Goal: Transaction & Acquisition: Purchase product/service

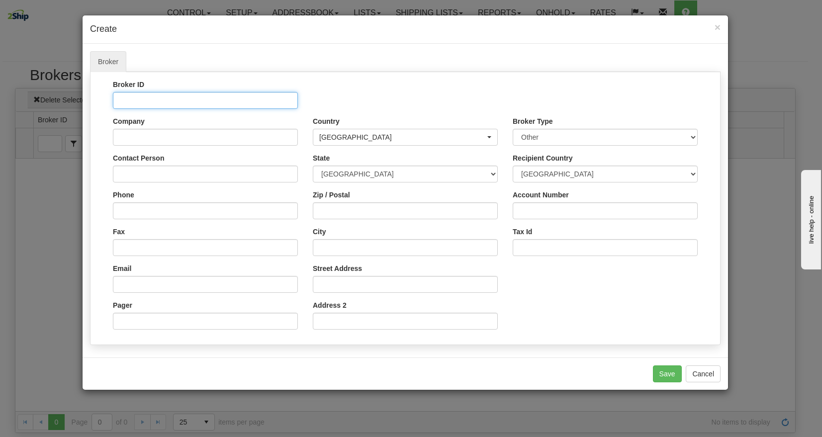
click at [180, 101] on input "Broker ID" at bounding box center [205, 100] width 185 height 17
type input "TestBroker"
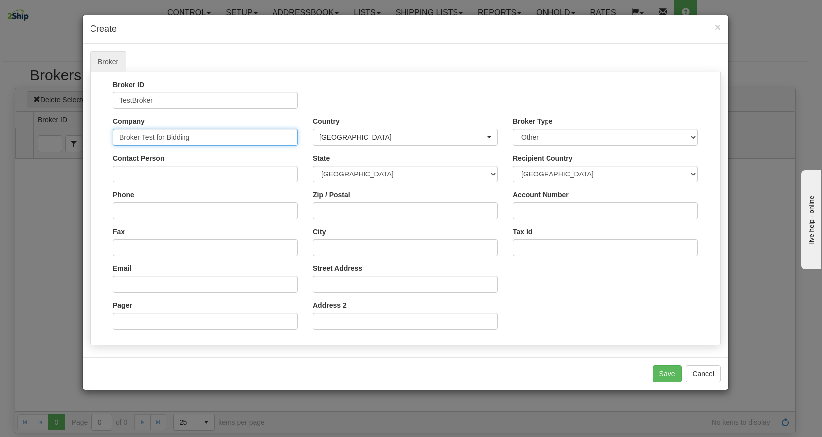
type input "Broker Test for Bidding"
type input "T"
type input "Broker Contact"
type input "B"
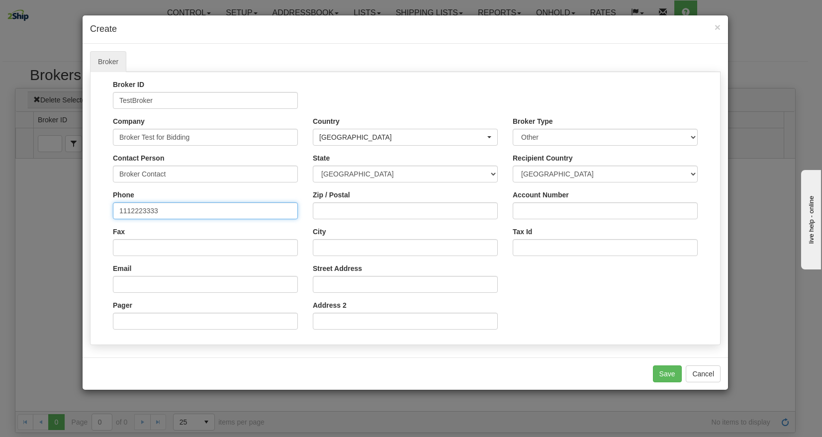
type input "1112223333"
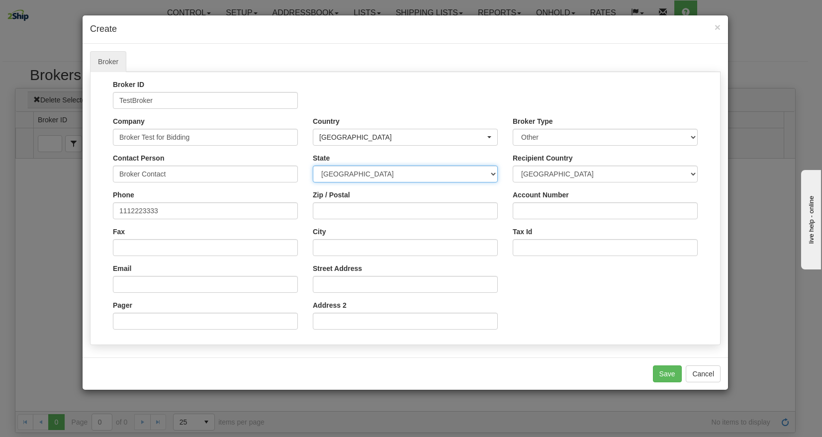
click at [414, 179] on select "ALBERTA BRITISH COLUMBIA MANITOBA NEW BRUNSWICK NEWFOUNDLAND NOVA SCOTIA NUNAVU…" at bounding box center [405, 174] width 185 height 17
select select "ON"
click at [313, 166] on select "ALBERTA BRITISH COLUMBIA MANITOBA NEW BRUNSWICK NEWFOUNDLAND NOVA SCOTIA NUNAVU…" at bounding box center [405, 174] width 185 height 17
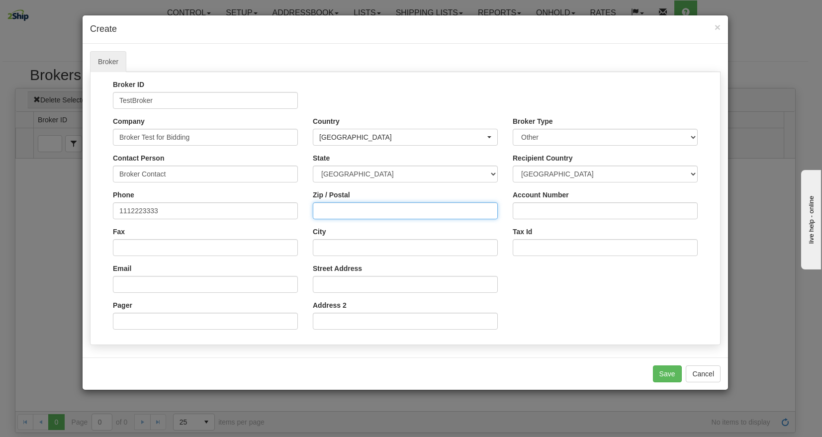
click at [364, 213] on input "Zip / Postal" at bounding box center [405, 210] width 185 height 17
drag, startPoint x: 329, startPoint y: 245, endPoint x: 341, endPoint y: 249, distance: 12.4
click at [329, 245] on input "City" at bounding box center [405, 247] width 185 height 17
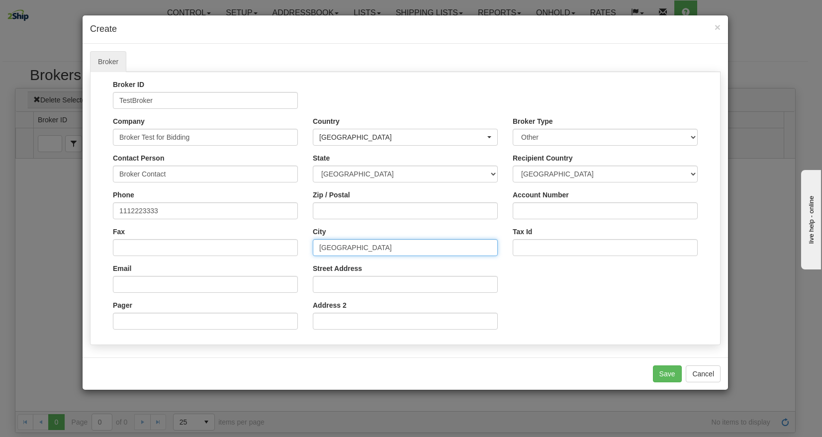
type input "[GEOGRAPHIC_DATA]"
click at [320, 214] on input "Zip / Postal" at bounding box center [405, 210] width 185 height 17
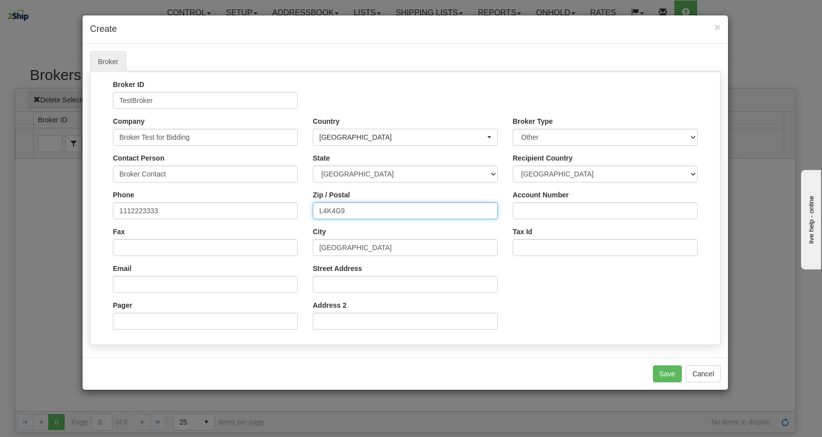
type input "L4K4G9"
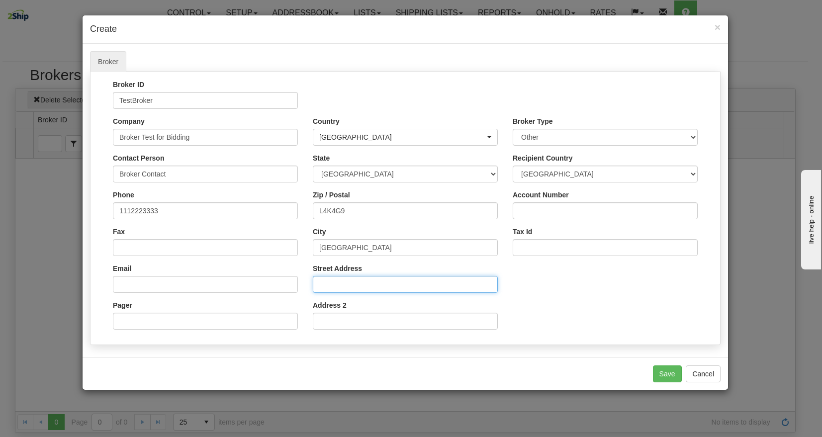
drag, startPoint x: 337, startPoint y: 291, endPoint x: 372, endPoint y: 288, distance: 35.0
click at [337, 291] on input "Street Address" at bounding box center [405, 284] width 185 height 17
type input "[STREET_ADDRESS]"
click at [662, 369] on button "Save" at bounding box center [667, 373] width 29 height 17
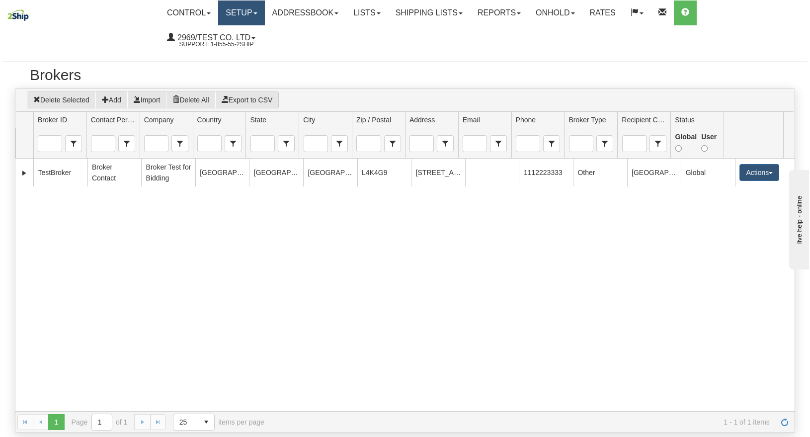
click at [244, 8] on link "Setup" at bounding box center [241, 12] width 46 height 25
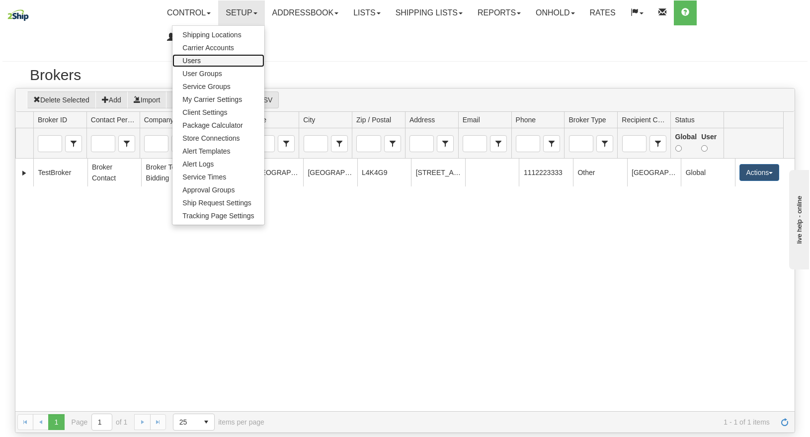
click at [222, 60] on link "Users" at bounding box center [217, 60] width 91 height 13
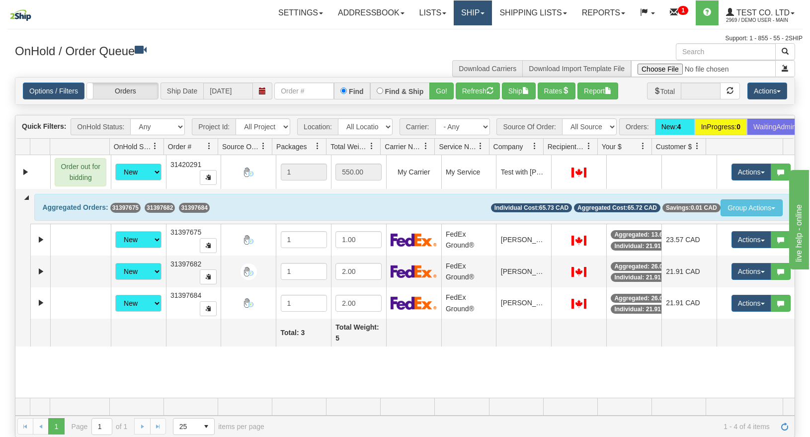
click at [457, 10] on link "Ship" at bounding box center [473, 12] width 38 height 25
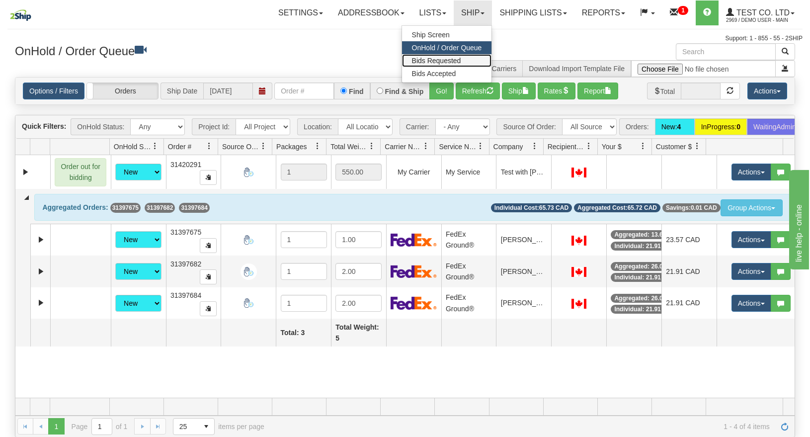
click at [436, 60] on span "Bids Requested" at bounding box center [436, 61] width 49 height 8
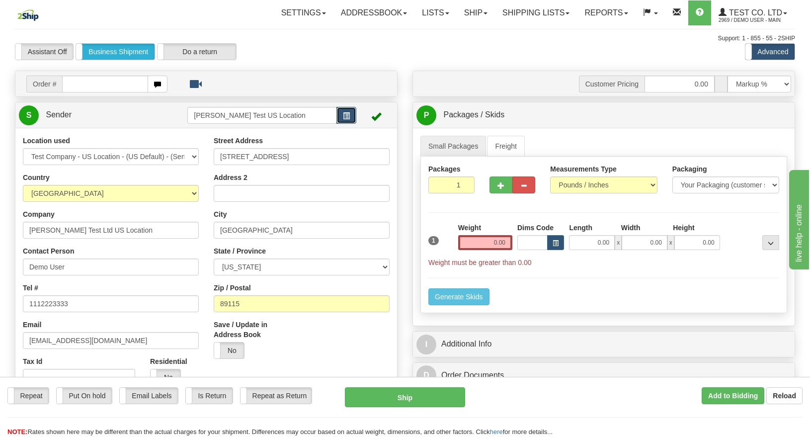
click at [338, 113] on button "button" at bounding box center [346, 115] width 20 height 17
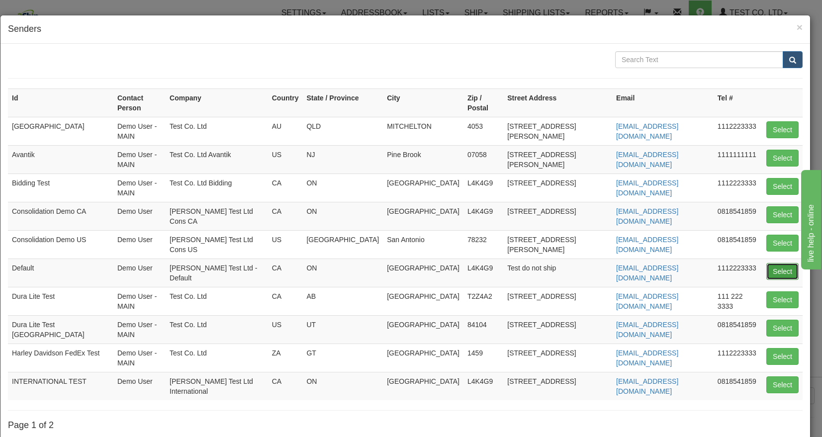
click at [766, 263] on button "Select" at bounding box center [782, 271] width 32 height 17
type input "Default"
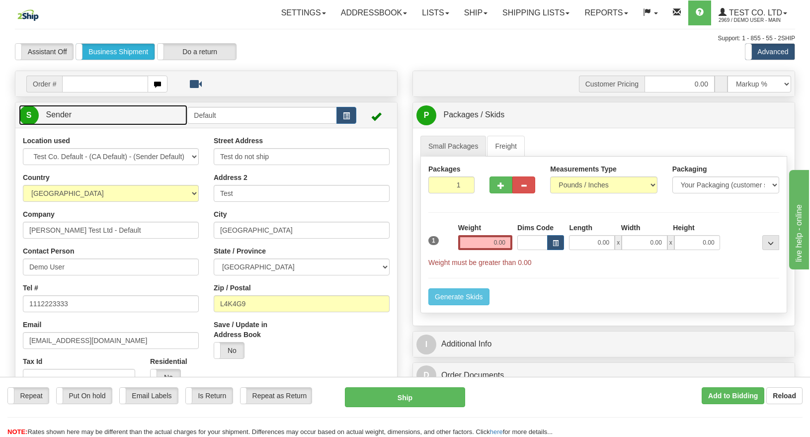
click at [164, 116] on link "S Sender" at bounding box center [103, 115] width 168 height 20
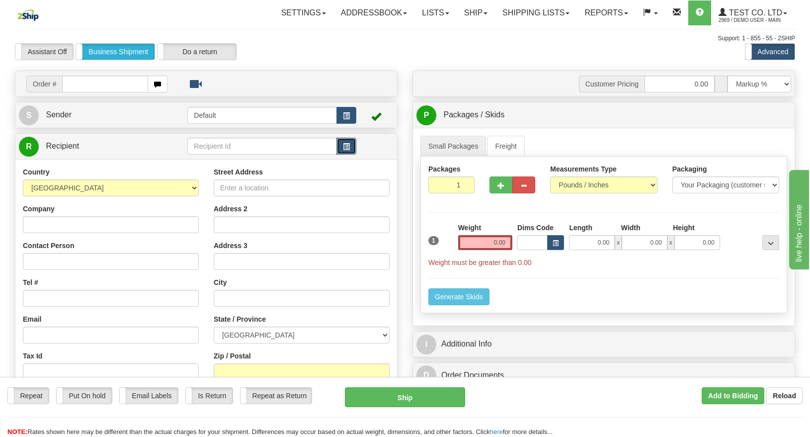
click at [348, 142] on button "button" at bounding box center [346, 146] width 20 height 17
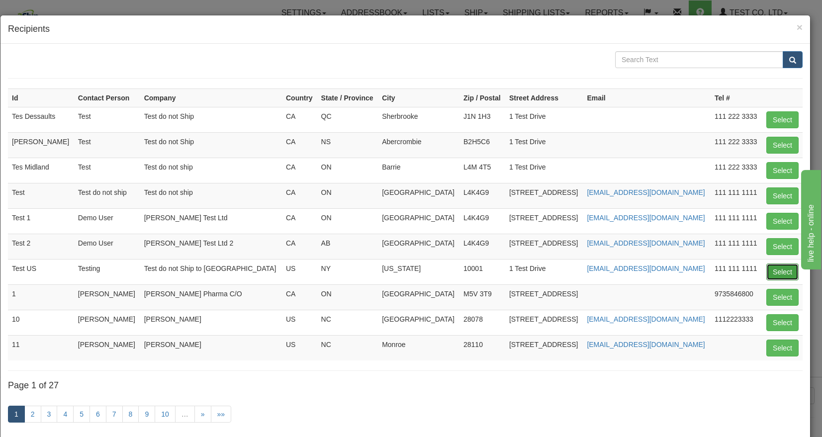
click at [770, 267] on button "Select" at bounding box center [782, 271] width 32 height 17
type input "Test US"
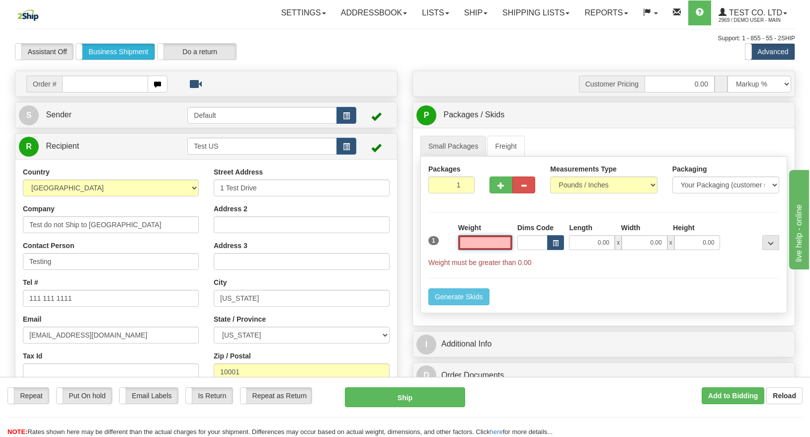
drag, startPoint x: 475, startPoint y: 240, endPoint x: 466, endPoint y: 239, distance: 9.0
click at [475, 240] on input "text" at bounding box center [485, 242] width 54 height 15
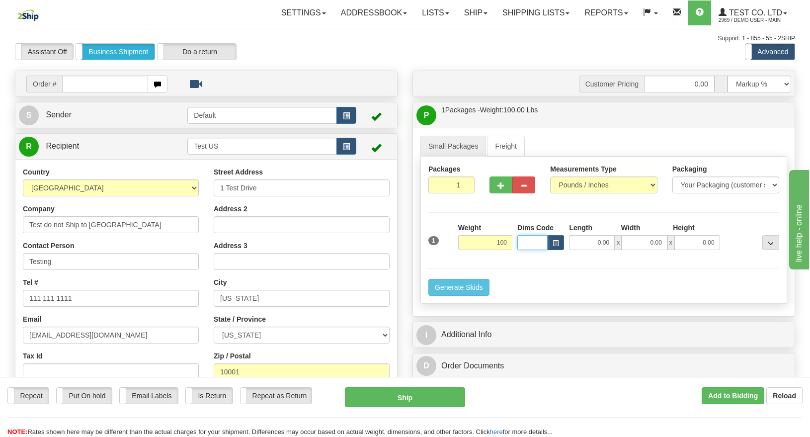
type input "100.00"
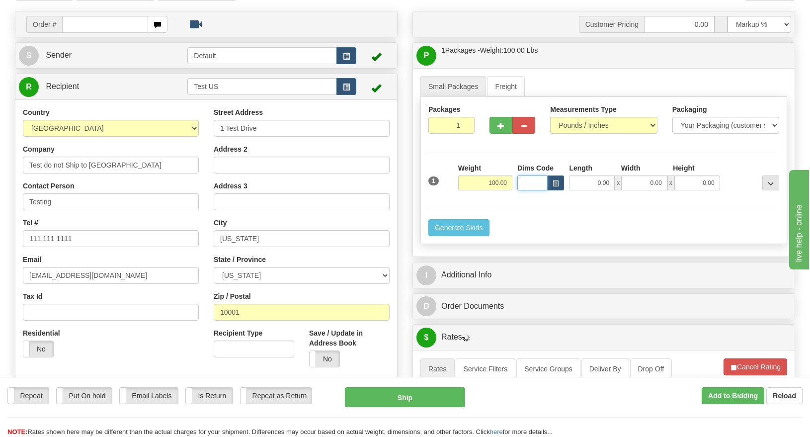
scroll to position [149, 0]
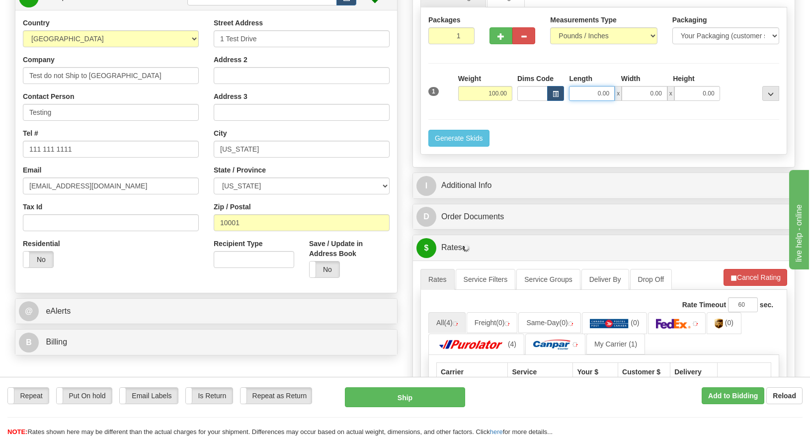
drag, startPoint x: 593, startPoint y: 89, endPoint x: 662, endPoint y: 99, distance: 69.3
click at [637, 96] on div "0.00 x 0.00 x 0.00" at bounding box center [644, 93] width 151 height 15
type input "15.00"
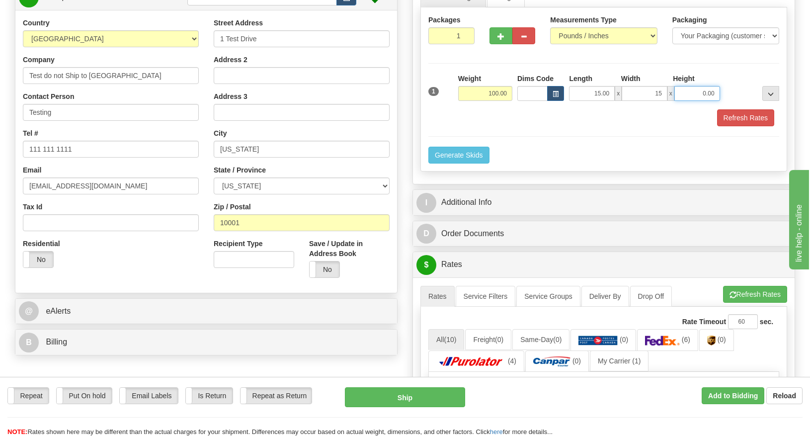
type input "15.00"
click at [765, 123] on button "Refresh Rates" at bounding box center [745, 117] width 57 height 17
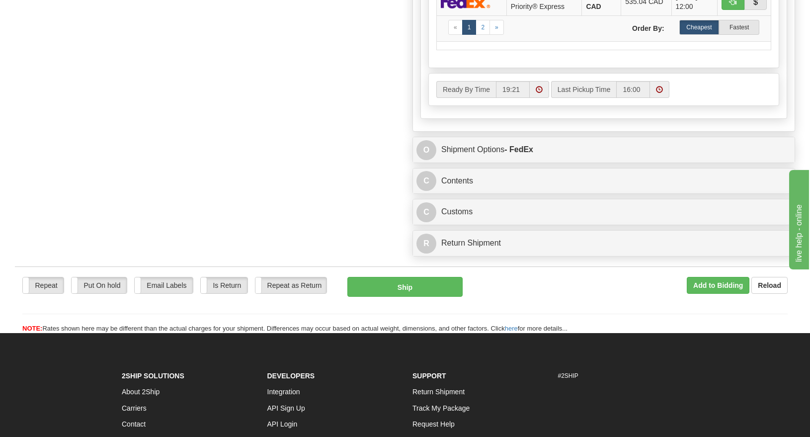
scroll to position [671, 0]
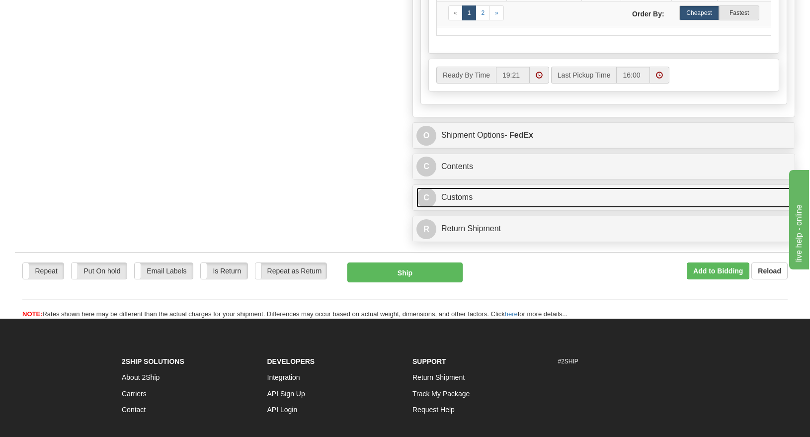
click at [506, 208] on link "C Customs" at bounding box center [604, 197] width 375 height 20
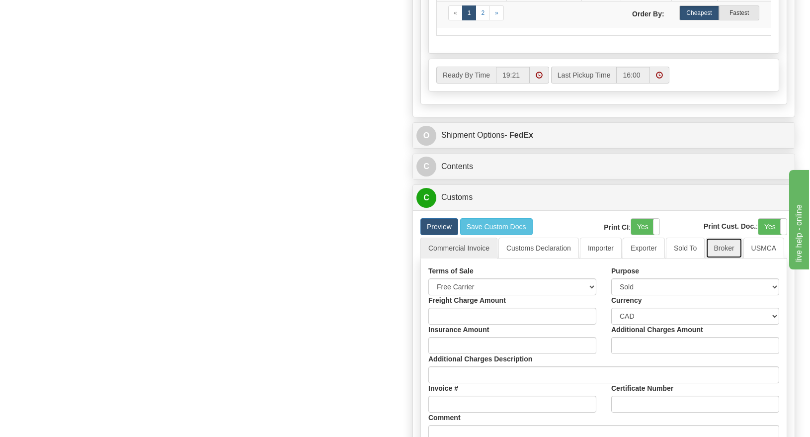
click at [723, 258] on link "Broker" at bounding box center [724, 248] width 36 height 21
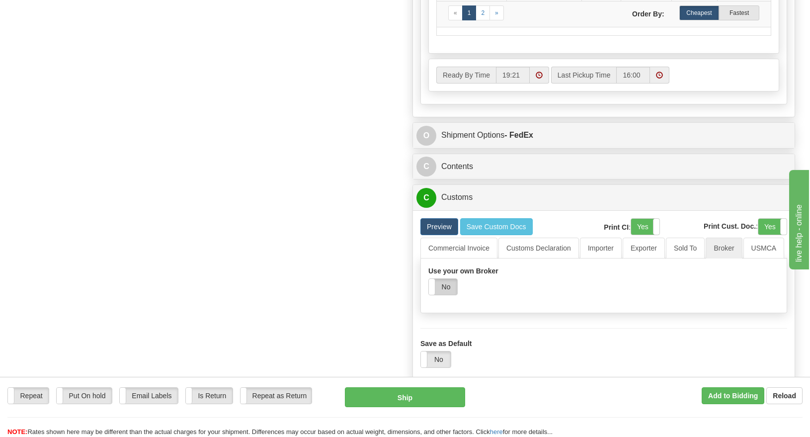
click at [455, 291] on label "No" at bounding box center [443, 287] width 28 height 16
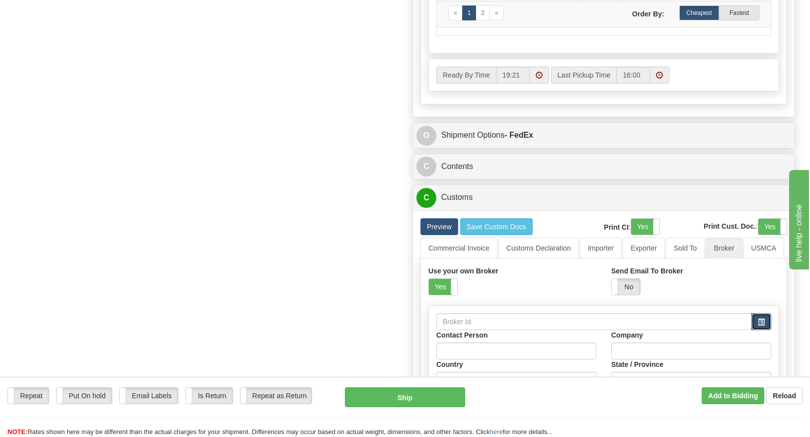
click at [764, 326] on span "button" at bounding box center [761, 322] width 7 height 6
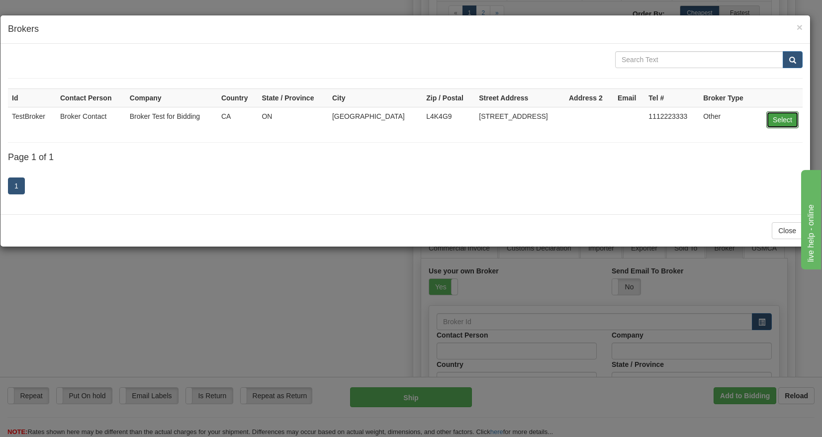
drag, startPoint x: 783, startPoint y: 117, endPoint x: 767, endPoint y: 135, distance: 23.6
click at [784, 117] on button "Select" at bounding box center [782, 119] width 32 height 17
type input "TestBroker"
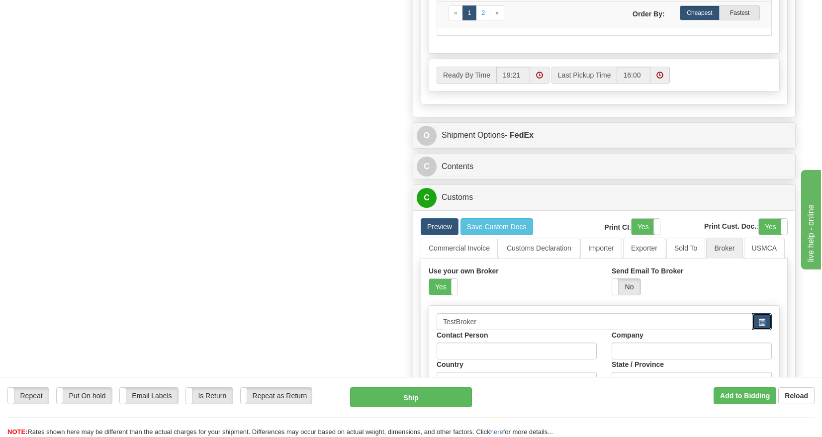
type input "Broker Contact"
type input "Broker Test for Bidding"
type input "Concord"
type input "L4K4G9"
type input "1 Broker Test Road"
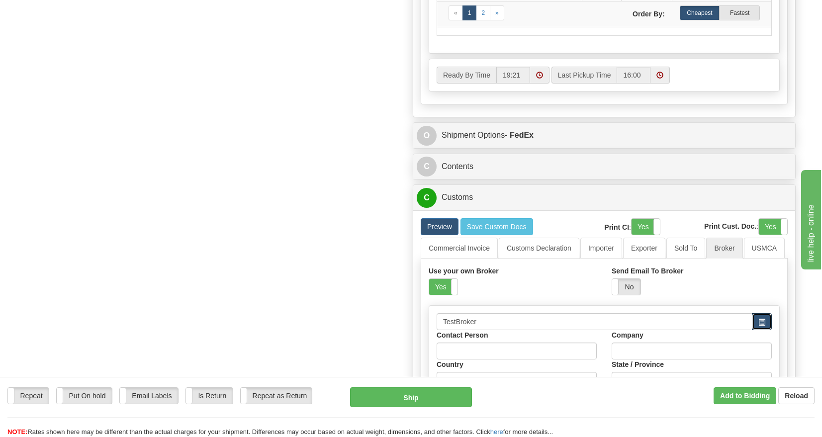
type input "1112223333"
select select "ON"
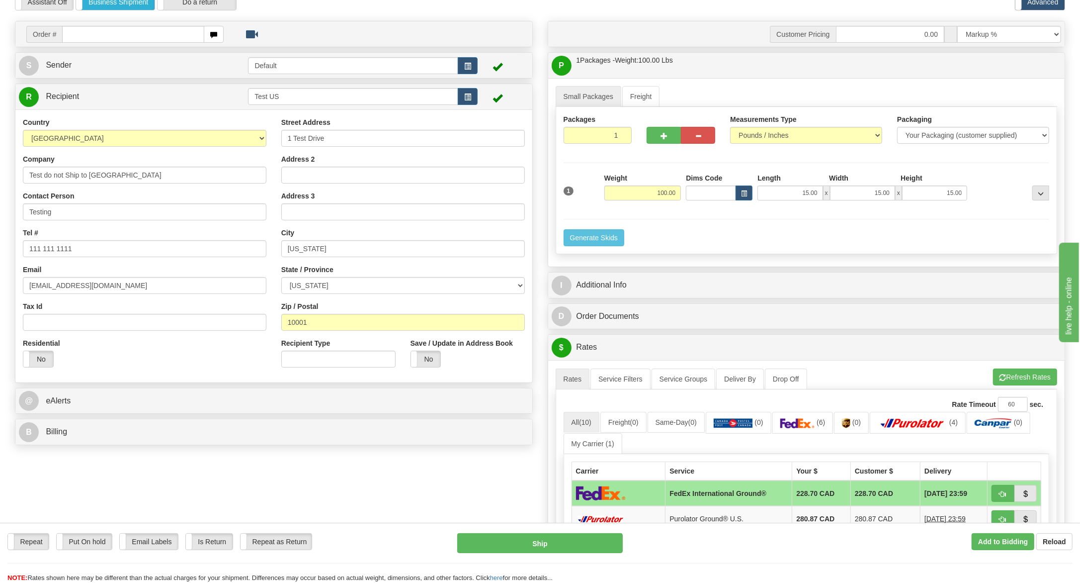
scroll to position [0, 0]
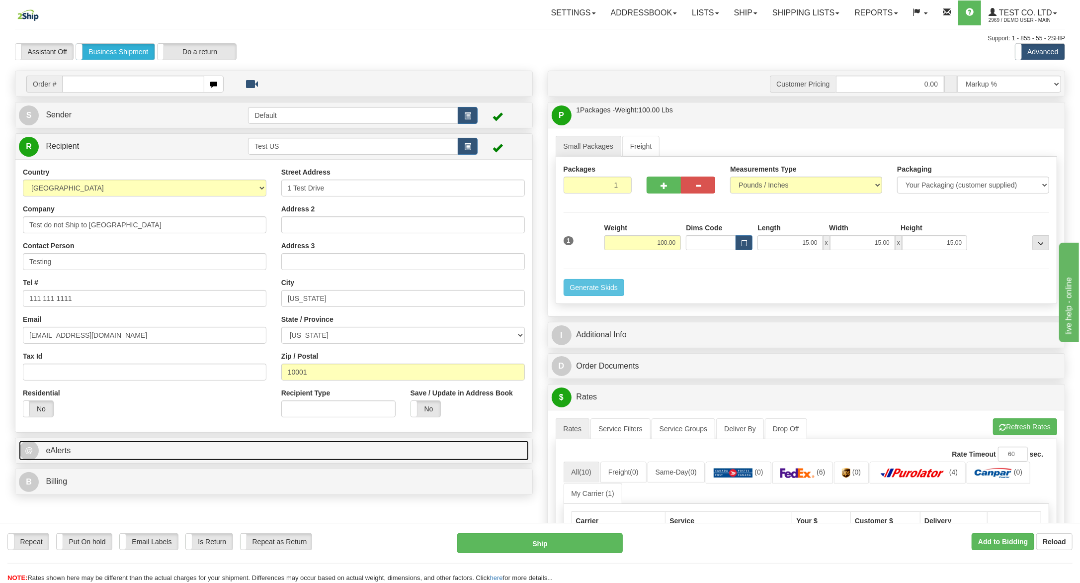
click at [135, 436] on link "@ eAlerts" at bounding box center [274, 450] width 510 height 20
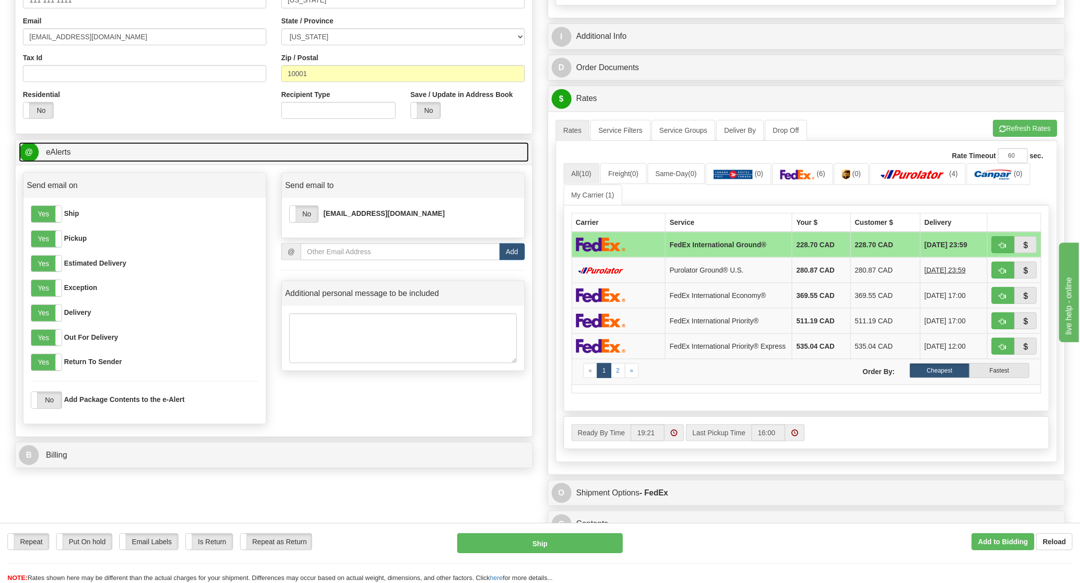
scroll to position [199, 0]
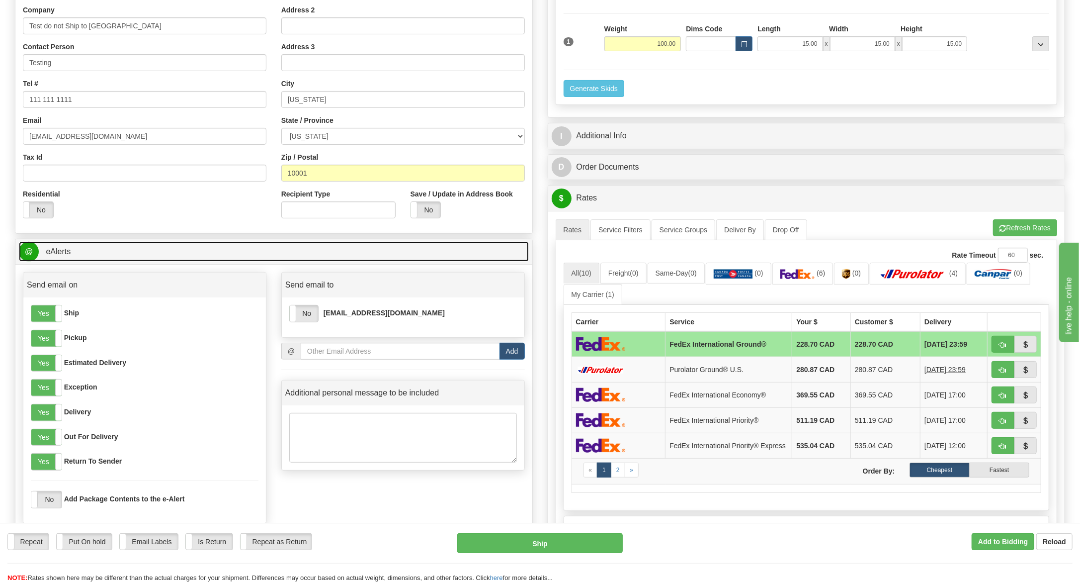
click at [99, 258] on link "@ eAlerts" at bounding box center [274, 252] width 510 height 20
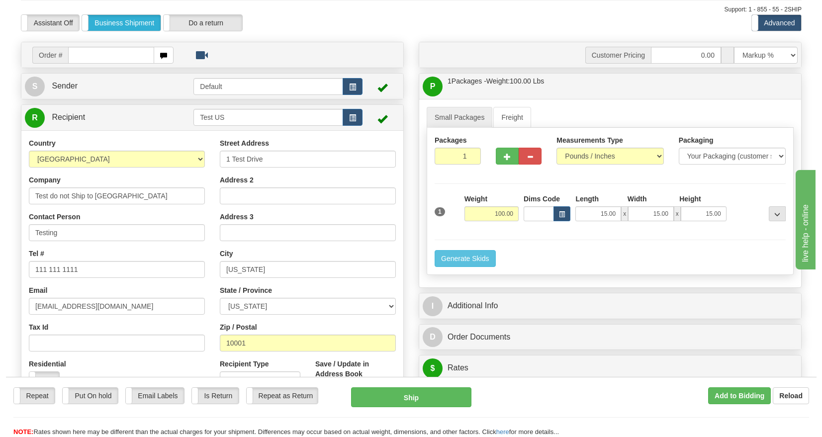
scroll to position [0, 0]
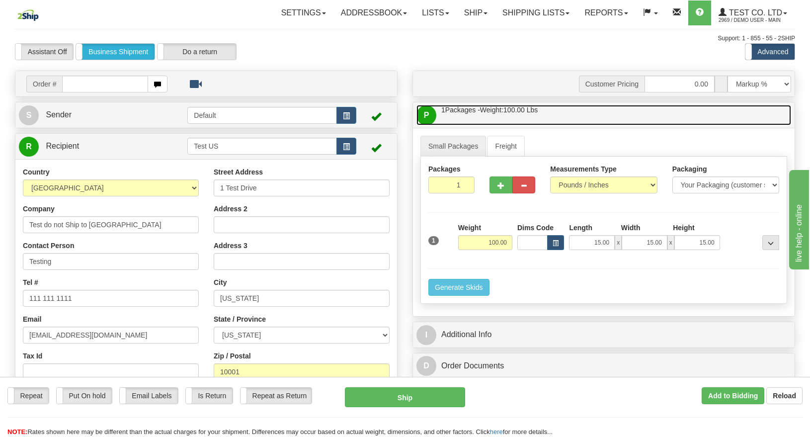
click at [566, 112] on link "P Packages / Skids 1 Packages - Weight: 100.00 Lbs 1 Skids - Weight: NaN Lbs" at bounding box center [604, 115] width 375 height 20
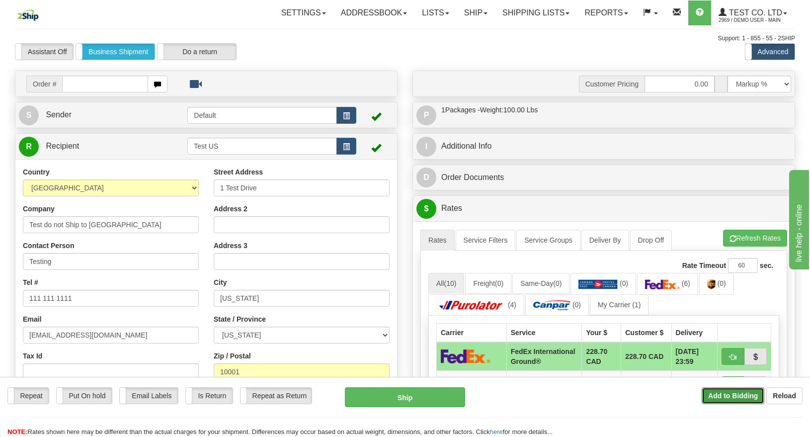
click at [750, 394] on b "Add to Bidding" at bounding box center [733, 396] width 50 height 8
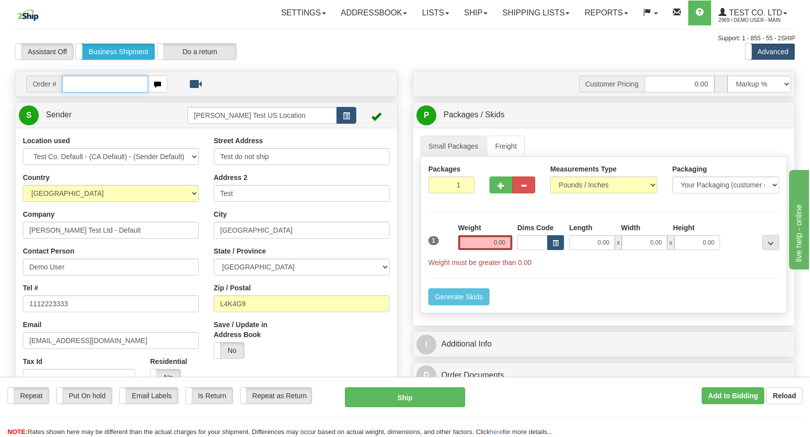
scroll to position [224, 0]
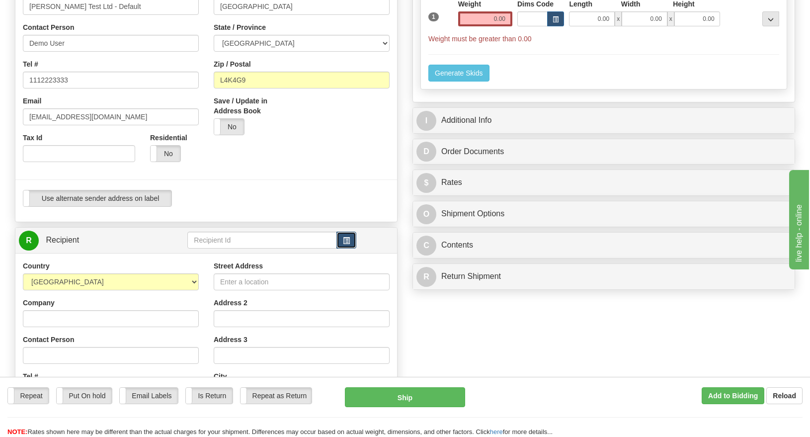
click at [343, 238] on span "button" at bounding box center [346, 241] width 7 height 6
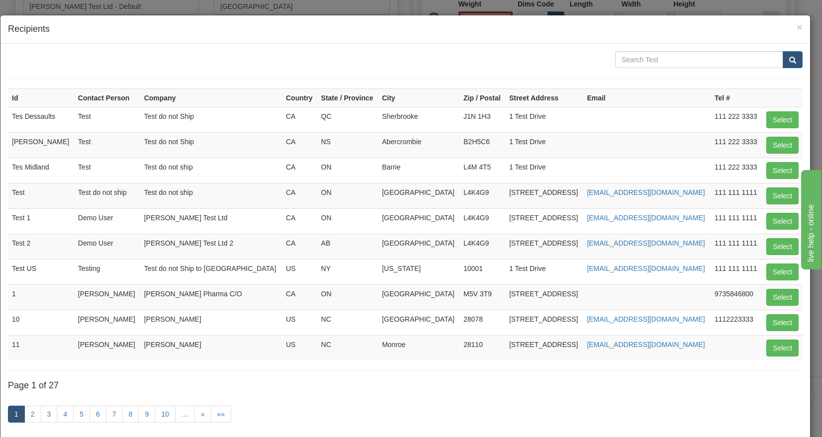
click at [461, 275] on td "10001" at bounding box center [482, 271] width 46 height 25
click at [776, 270] on button "Select" at bounding box center [782, 271] width 32 height 17
type input "Test US"
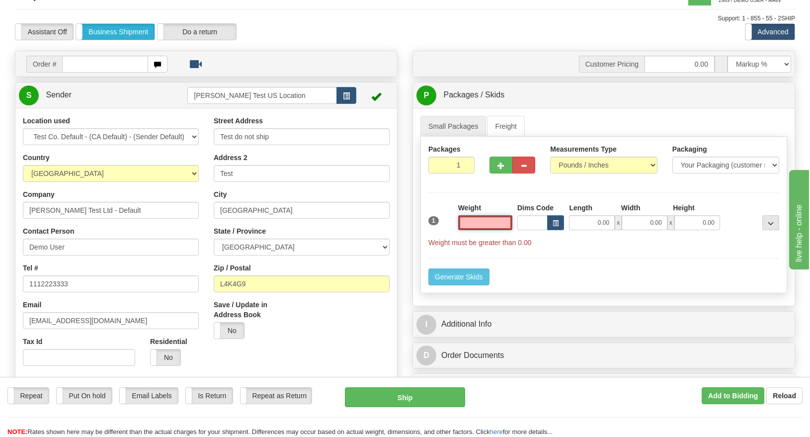
scroll to position [0, 0]
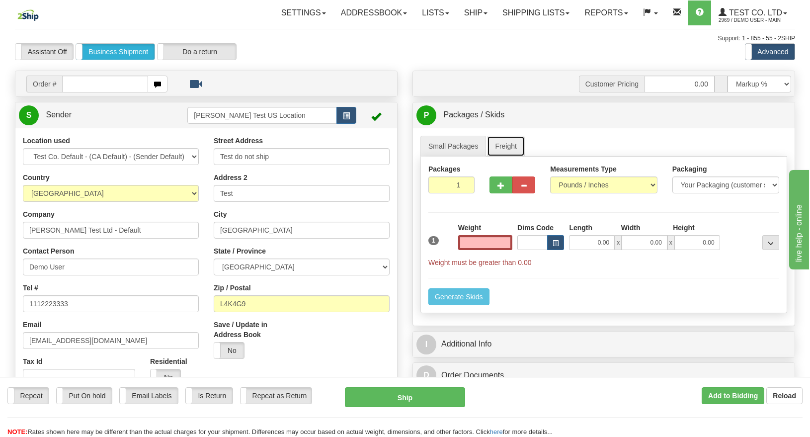
type input "0.00"
click at [517, 144] on link "Freight" at bounding box center [506, 146] width 38 height 21
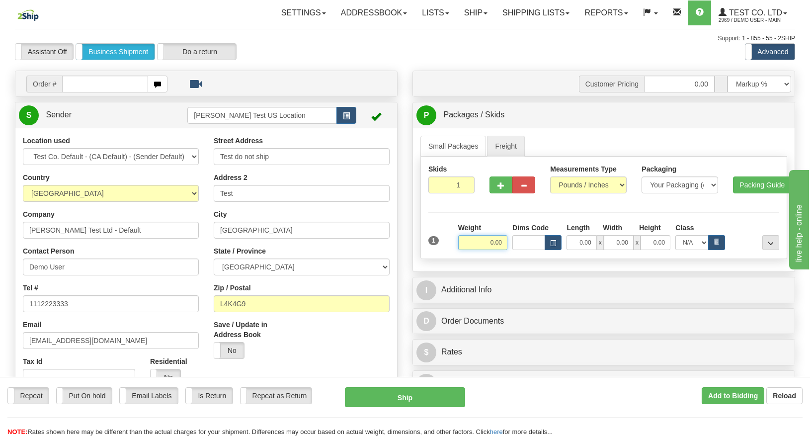
drag, startPoint x: 487, startPoint y: 243, endPoint x: 619, endPoint y: 245, distance: 131.7
click at [526, 248] on div "Weight 0.00 Dims Code Length Width" at bounding box center [619, 236] width 326 height 27
type input "500.00"
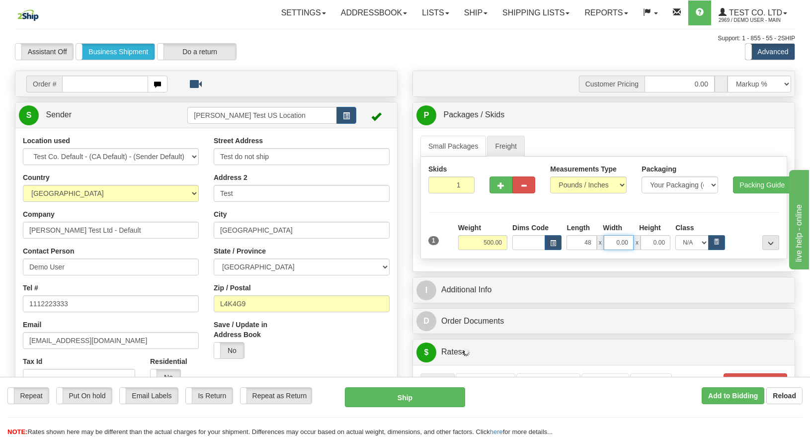
type input "48.00"
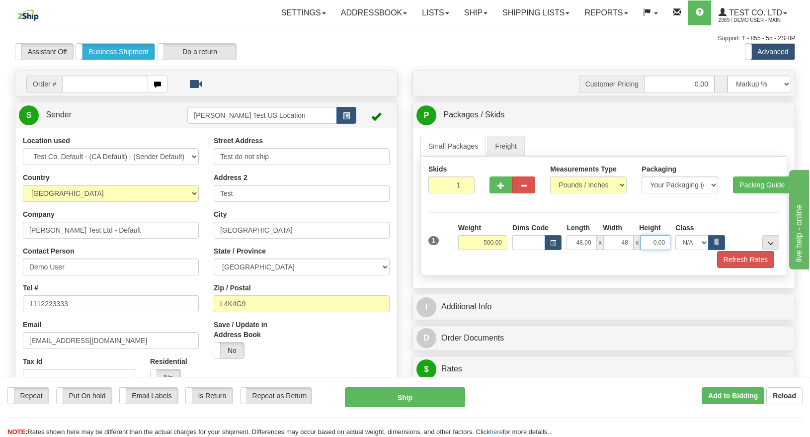
type input "48.00"
type input "40.00"
click at [716, 239] on icon "button" at bounding box center [716, 241] width 3 height 4
select select "100.0"
click at [736, 257] on button "Refresh Rates" at bounding box center [745, 259] width 57 height 17
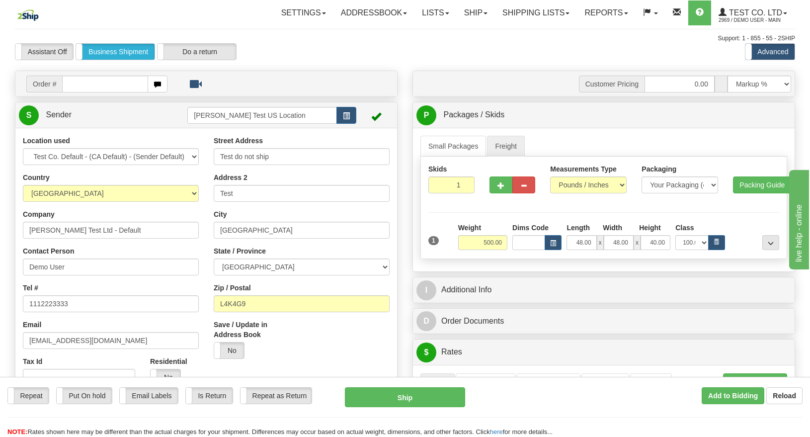
drag, startPoint x: 519, startPoint y: 100, endPoint x: 519, endPoint y: 111, distance: 10.9
click at [519, 101] on div "Customer Pricing 0.00 Markup % Discount % Flat Amount Per Pound Flat Amount Mar…" at bounding box center [604, 391] width 398 height 640
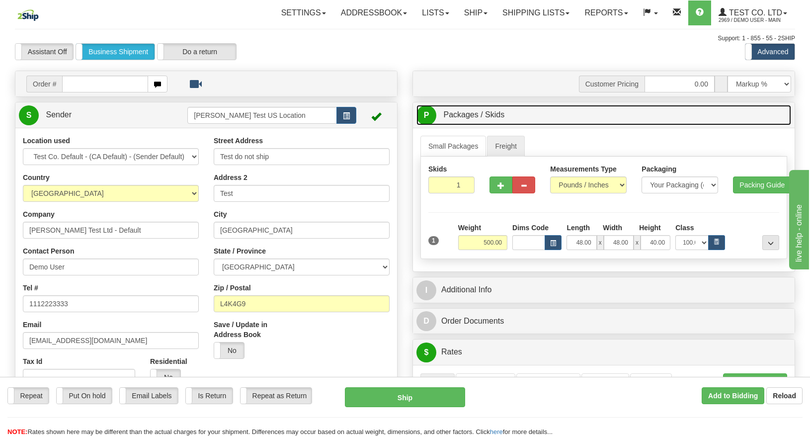
click at [519, 112] on link "P Packages / Skids 1 Packages - Weight: 0.00 Lbs 1 Skids - Weight: NaN Lbs" at bounding box center [604, 115] width 375 height 20
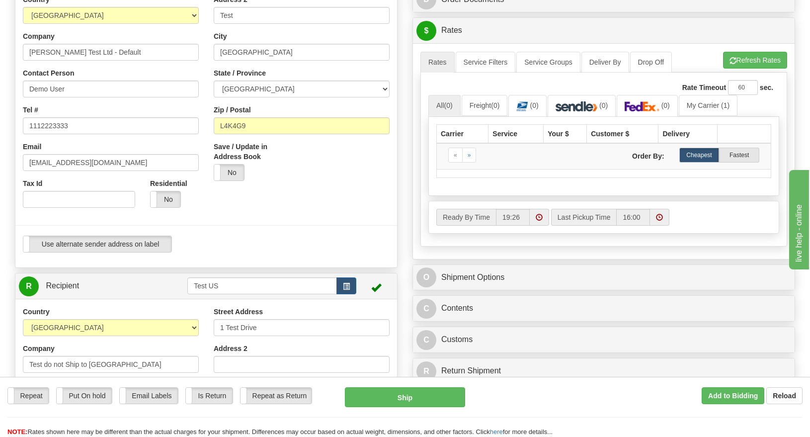
scroll to position [149, 0]
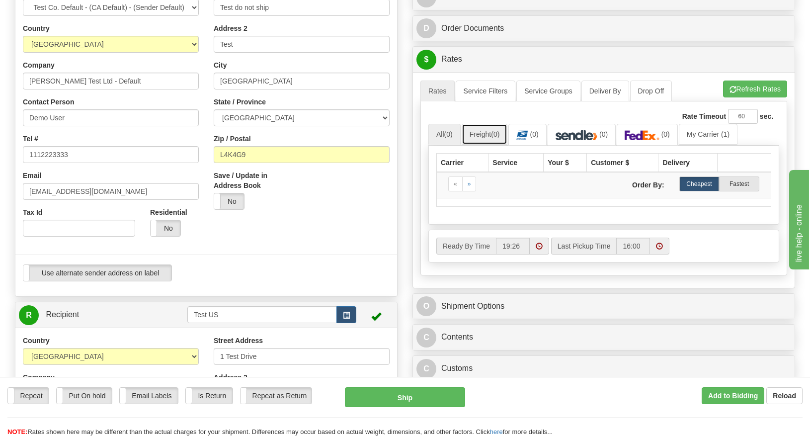
click at [490, 137] on link "Freight (0)" at bounding box center [485, 134] width 46 height 21
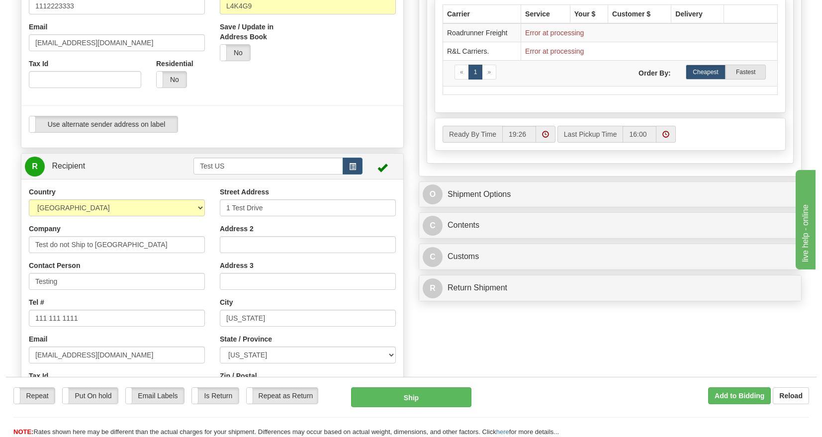
scroll to position [298, 0]
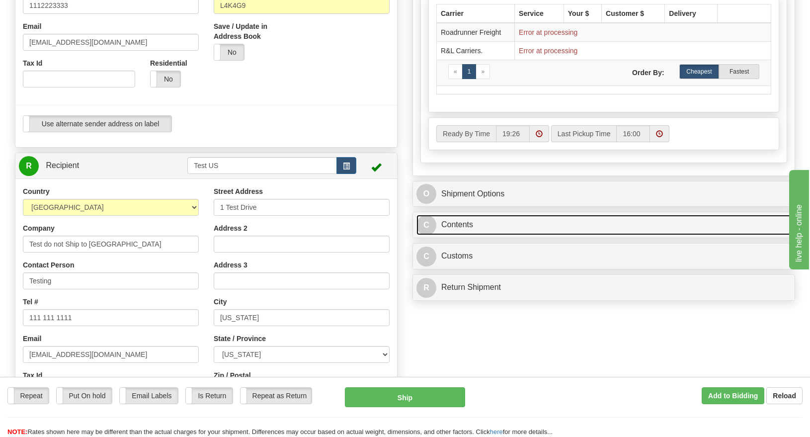
click at [503, 227] on link "C Contents" at bounding box center [604, 225] width 375 height 20
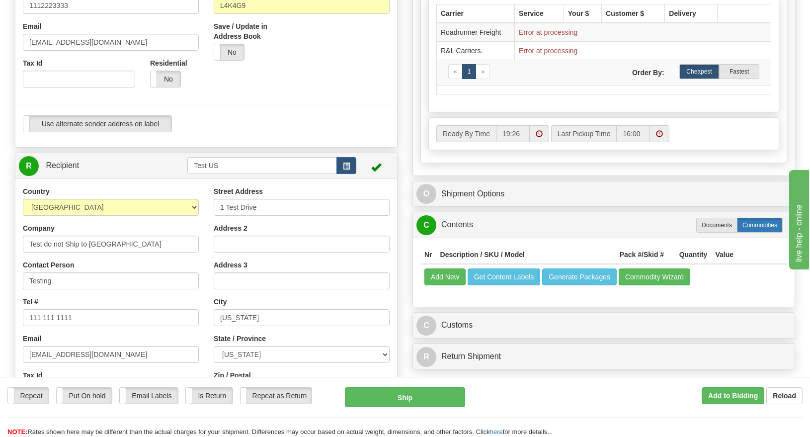
click at [751, 222] on label "Commodities" at bounding box center [760, 225] width 46 height 15
click at [448, 280] on button "Add New" at bounding box center [444, 276] width 41 height 17
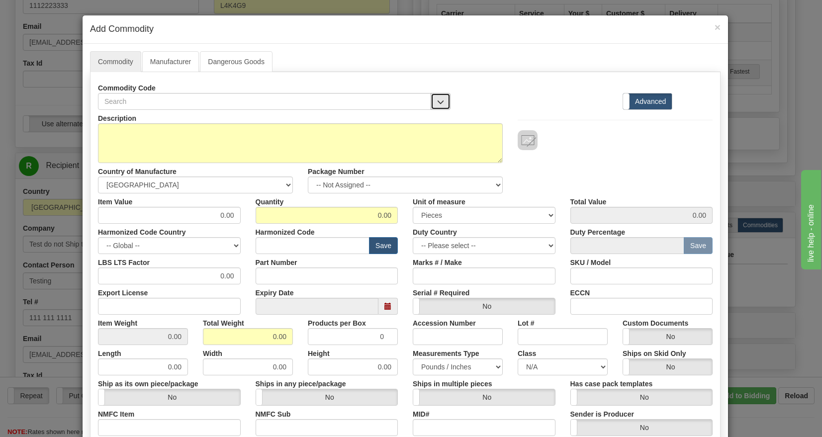
click at [437, 99] on span "button" at bounding box center [440, 102] width 7 height 6
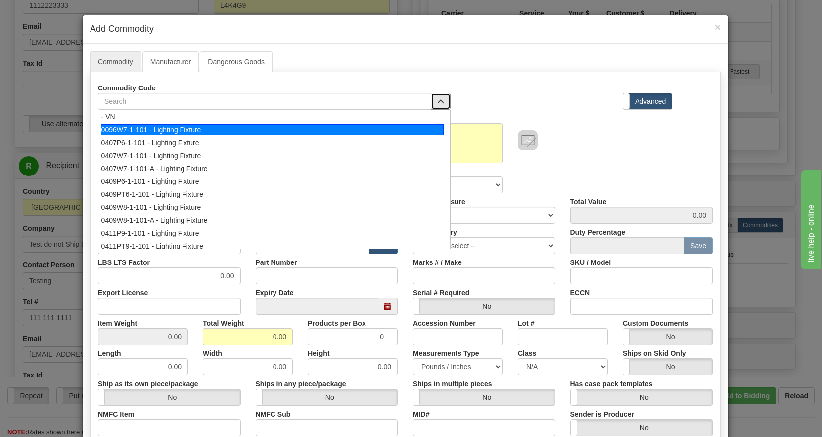
click at [222, 133] on div "0096W7-1-101 - Lighting Fixture" at bounding box center [272, 129] width 342 height 11
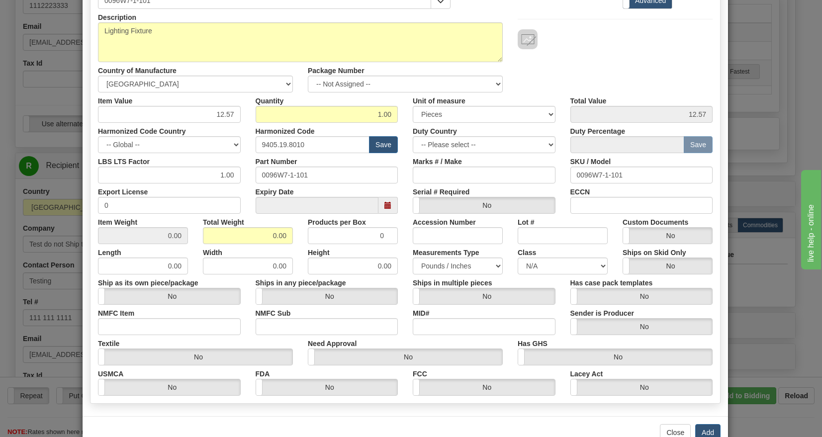
scroll to position [128, 0]
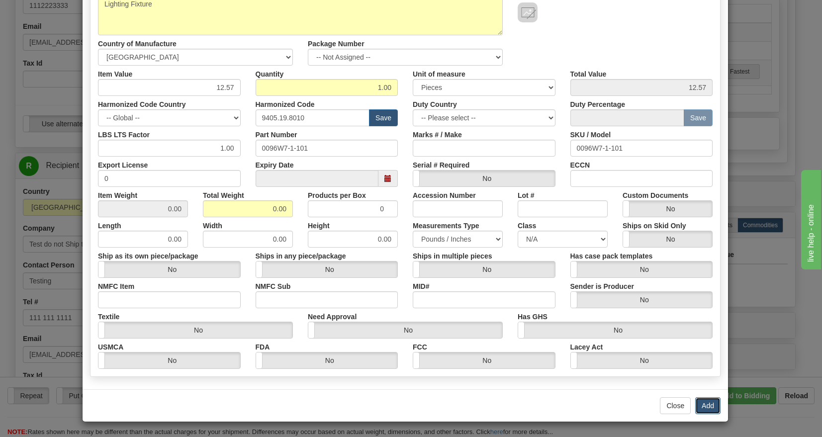
click at [702, 402] on button "Add" at bounding box center [707, 405] width 25 height 17
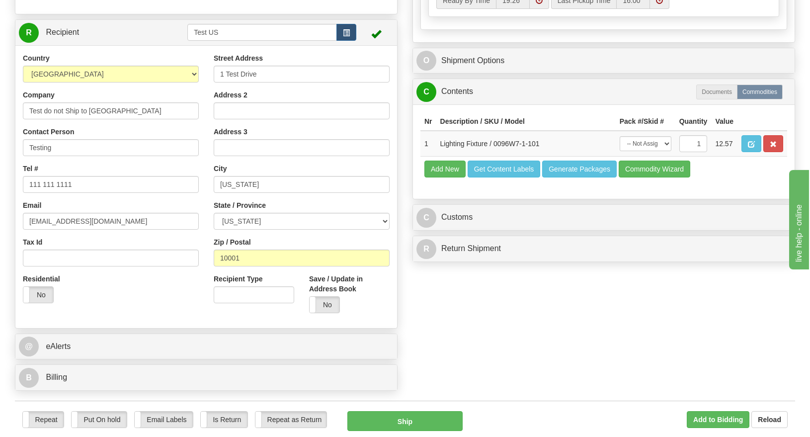
scroll to position [522, 0]
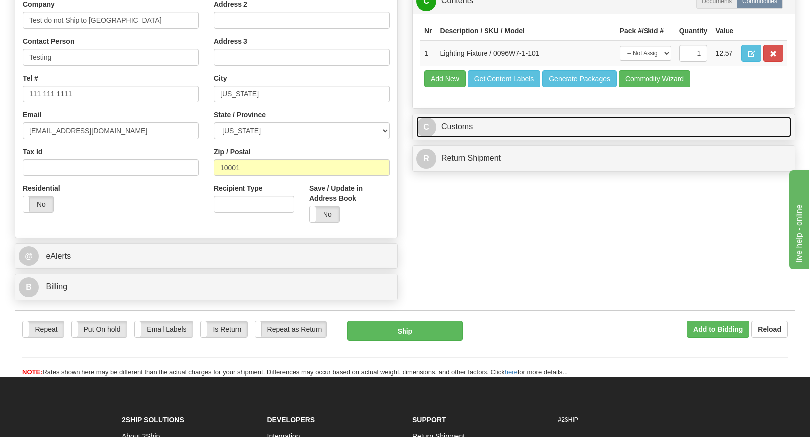
click at [515, 124] on link "C Customs" at bounding box center [604, 127] width 375 height 20
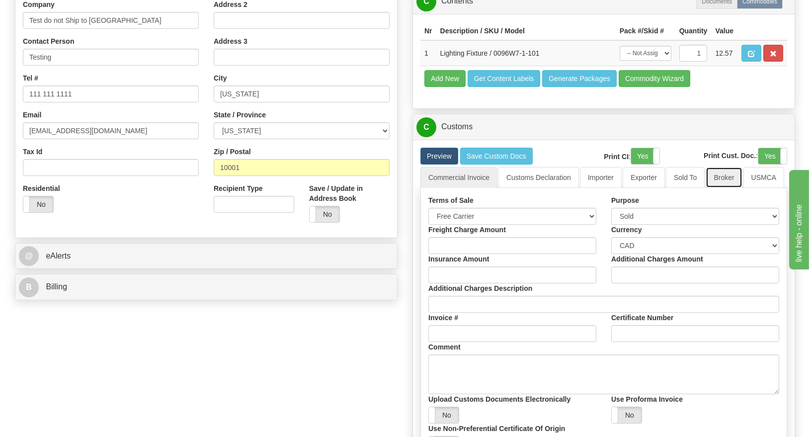
click at [719, 172] on link "Broker" at bounding box center [724, 177] width 36 height 21
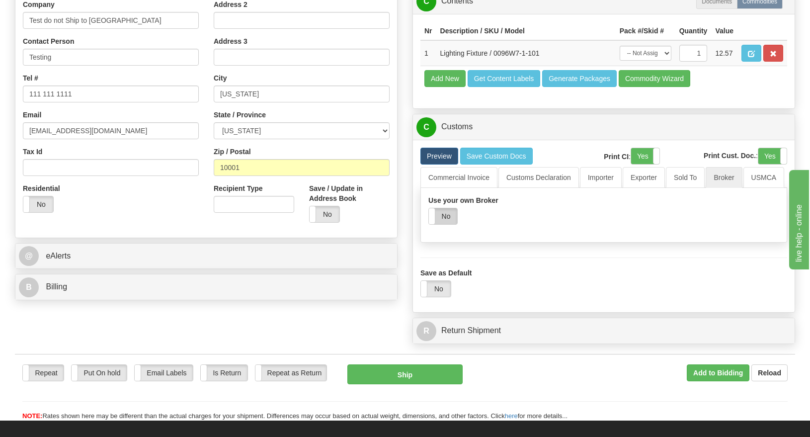
click at [450, 213] on label "No" at bounding box center [443, 216] width 28 height 16
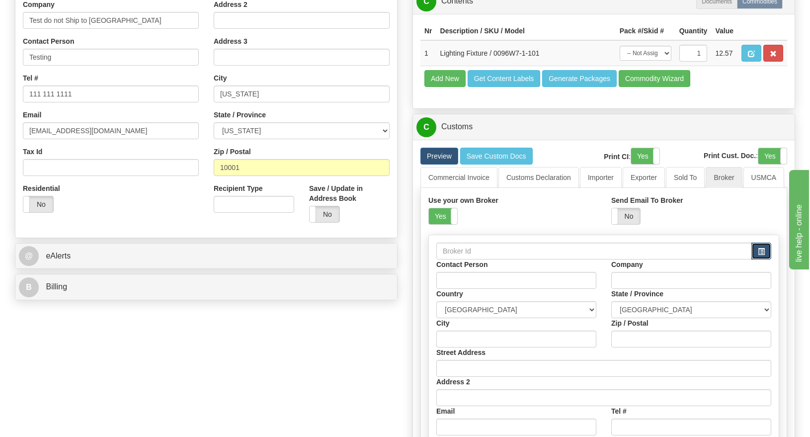
click at [766, 248] on button "button" at bounding box center [762, 251] width 20 height 17
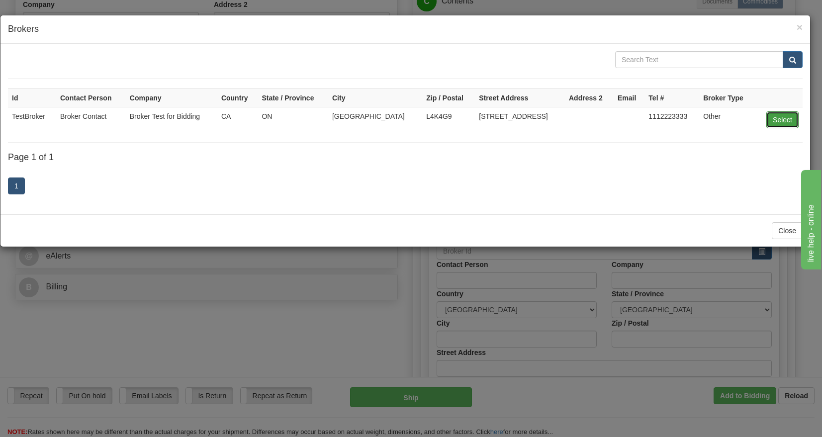
click at [791, 120] on button "Select" at bounding box center [782, 119] width 32 height 17
type input "TestBroker"
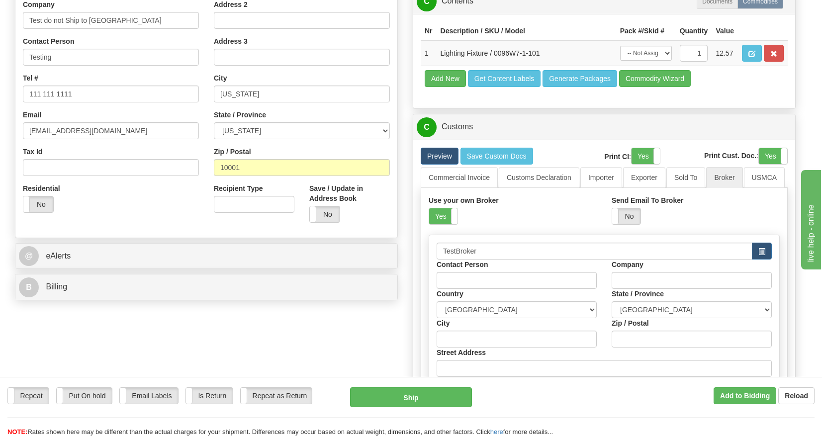
type input "Broker Contact"
type input "Broker Test for Bidding"
type input "Concord"
type input "L4K4G9"
type input "1 Broker Test Road"
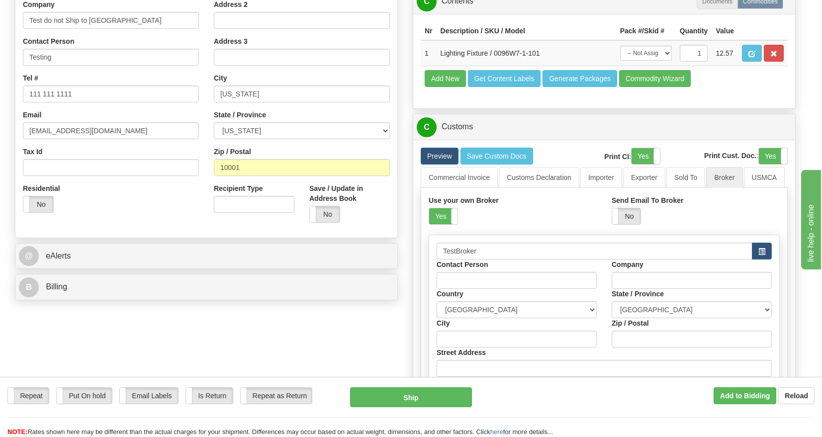
type input "1112223333"
select select "ON"
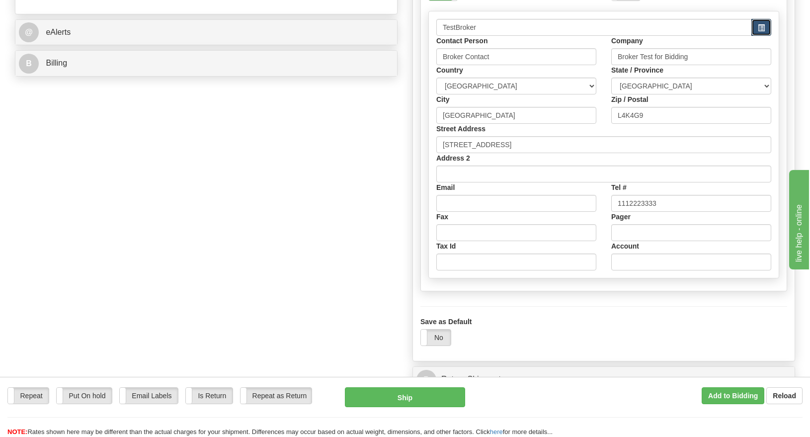
scroll to position [895, 0]
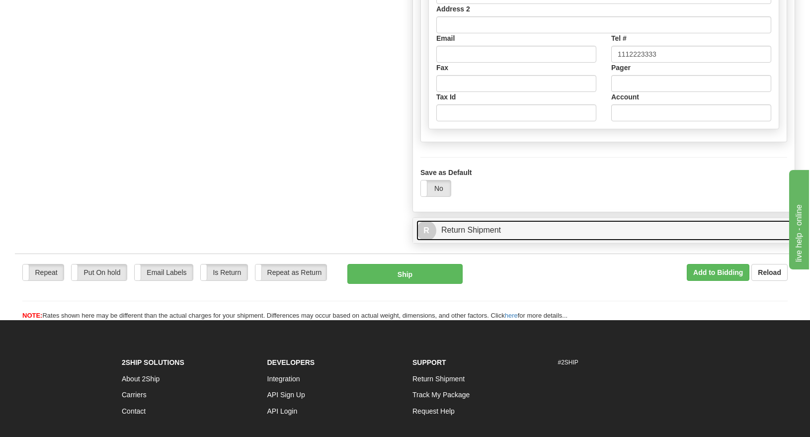
click at [491, 231] on link "R Return Shipment" at bounding box center [604, 230] width 375 height 20
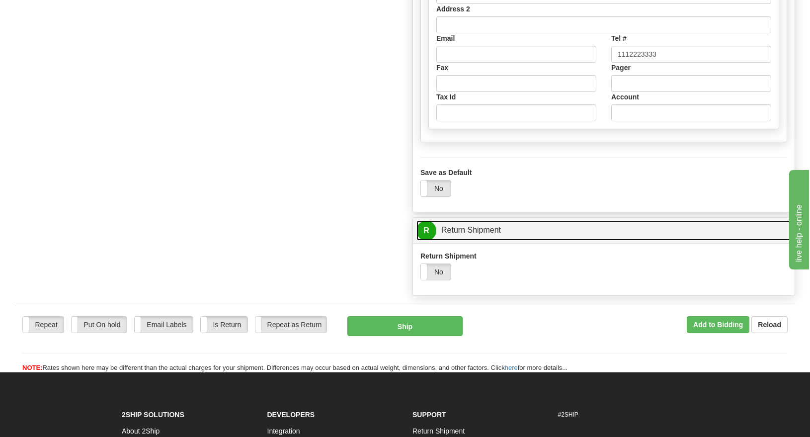
click at [498, 231] on link "R Return Shipment" at bounding box center [604, 230] width 375 height 20
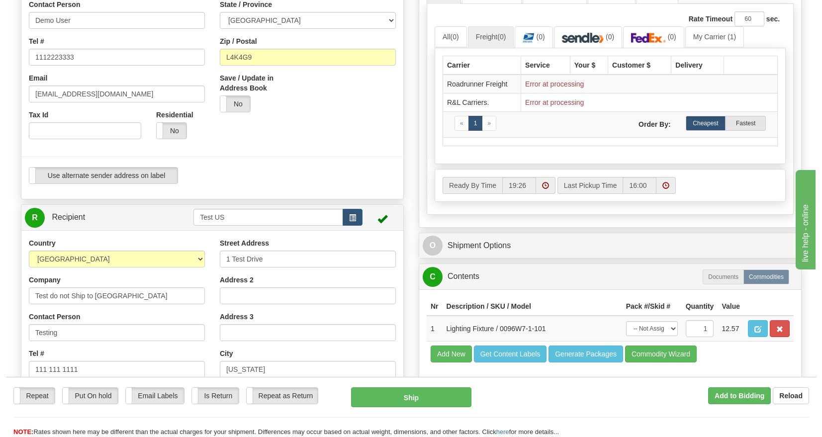
scroll to position [224, 0]
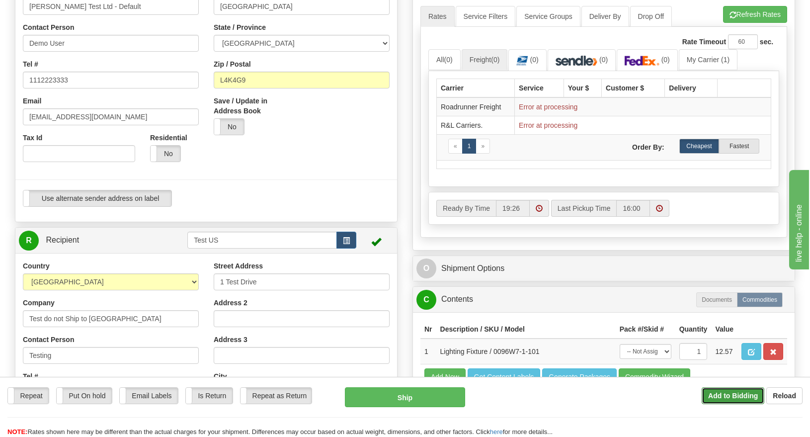
click at [732, 398] on b "Add to Bidding" at bounding box center [733, 396] width 50 height 8
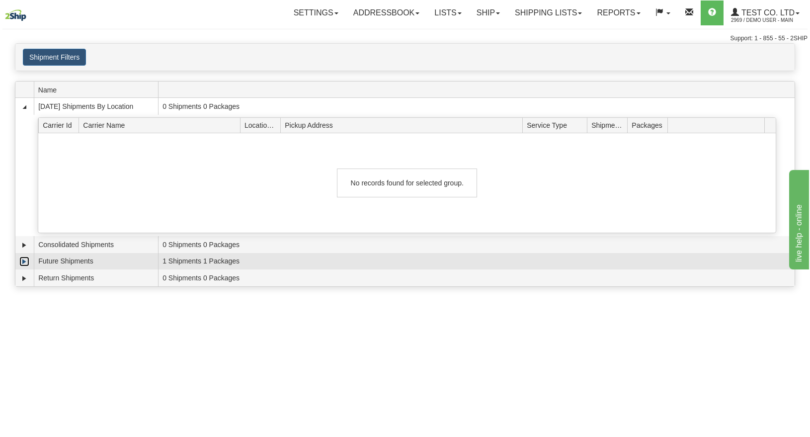
click at [27, 262] on link "Expand" at bounding box center [24, 261] width 10 height 10
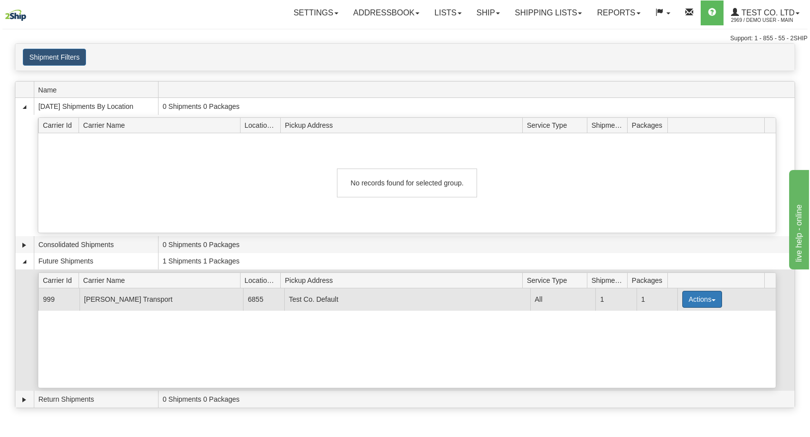
click at [690, 297] on button "Actions" at bounding box center [702, 299] width 40 height 17
click at [683, 319] on link "Details" at bounding box center [682, 318] width 80 height 13
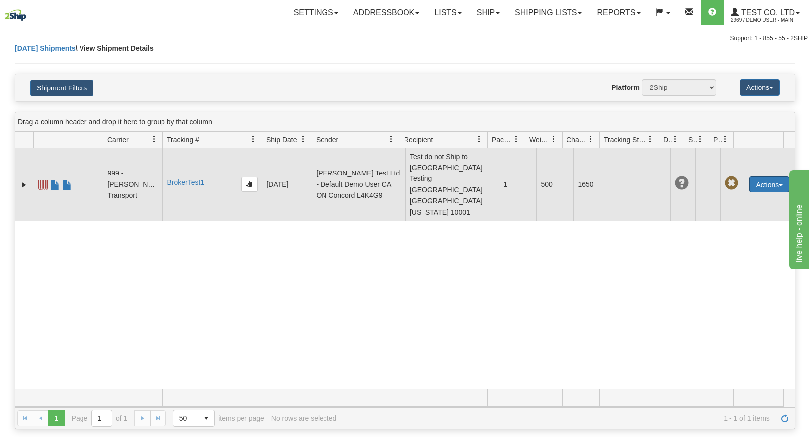
click at [754, 176] on button "Actions" at bounding box center [770, 184] width 40 height 16
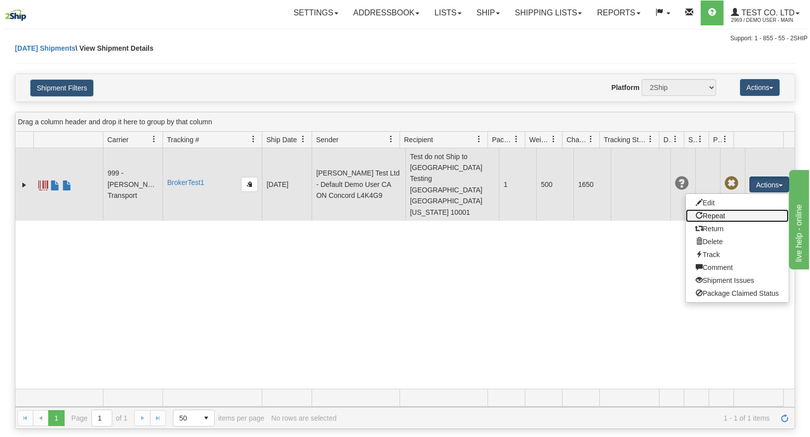
click at [718, 209] on link "Repeat" at bounding box center [737, 215] width 103 height 13
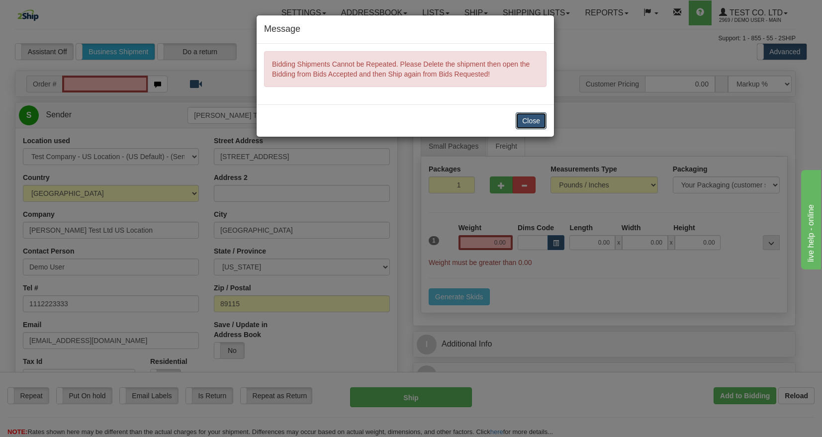
drag, startPoint x: 532, startPoint y: 118, endPoint x: 554, endPoint y: 128, distance: 23.8
click at [533, 118] on button "Close" at bounding box center [530, 120] width 31 height 17
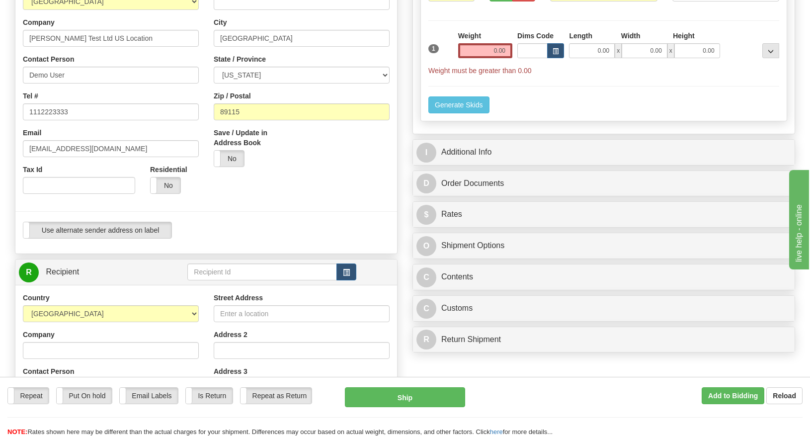
scroll to position [224, 0]
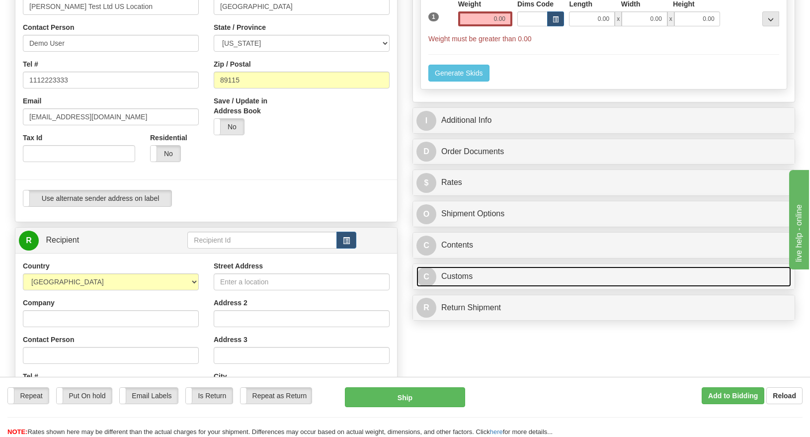
click at [557, 272] on link "C Customs" at bounding box center [604, 276] width 375 height 20
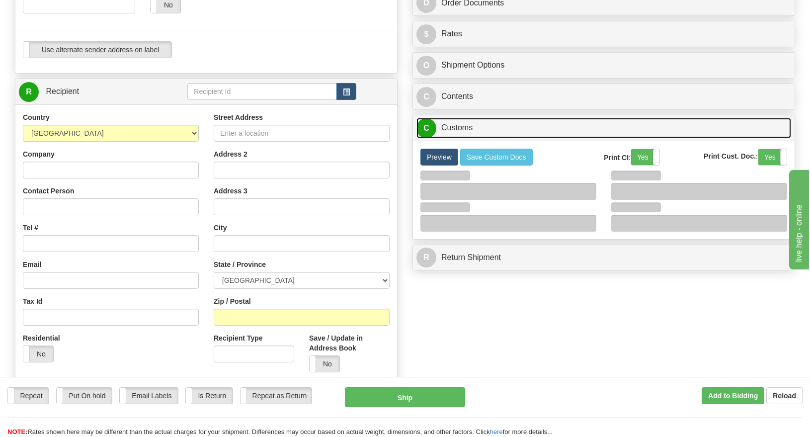
scroll to position [373, 0]
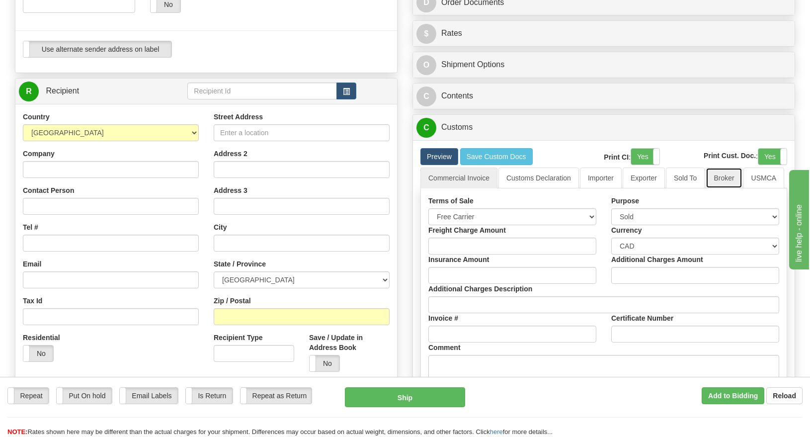
click at [723, 176] on link "Broker" at bounding box center [724, 178] width 36 height 21
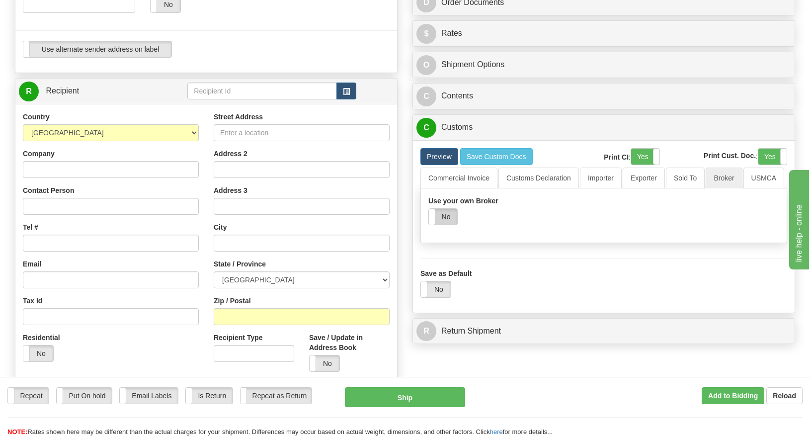
click at [456, 214] on label "No" at bounding box center [443, 217] width 28 height 16
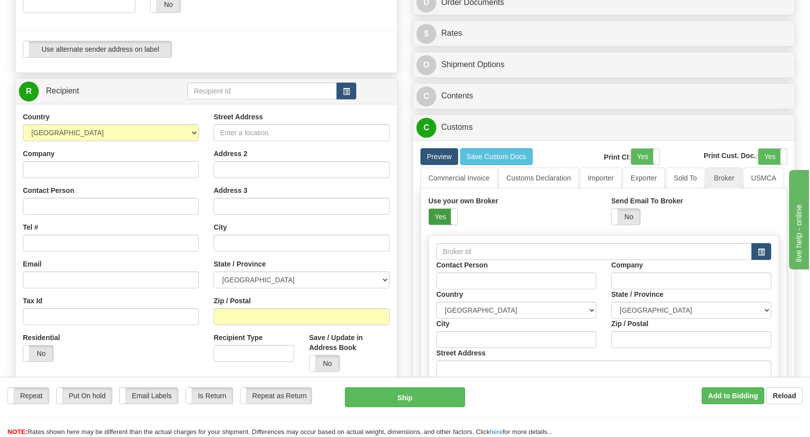
click at [430, 215] on label "Yes" at bounding box center [443, 217] width 28 height 16
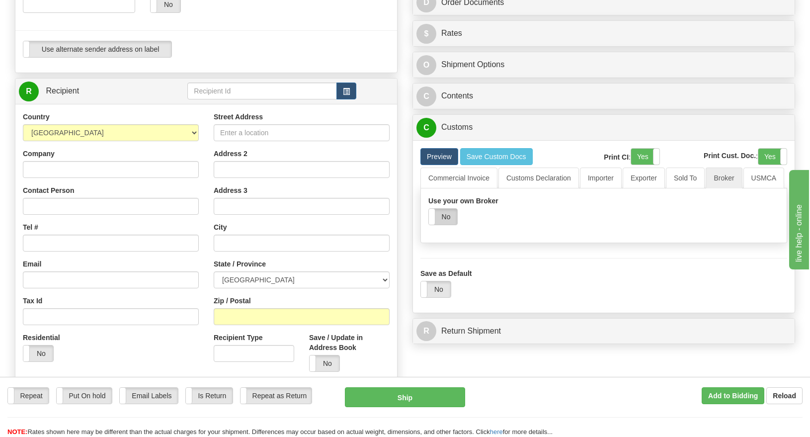
click at [439, 215] on label "No" at bounding box center [443, 217] width 28 height 16
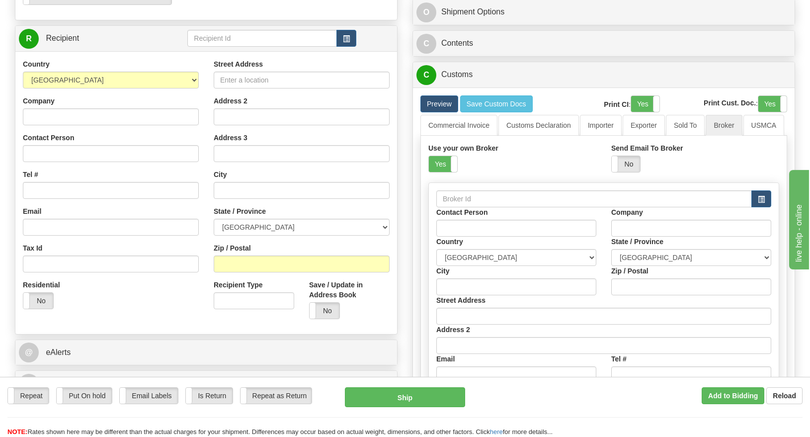
scroll to position [447, 0]
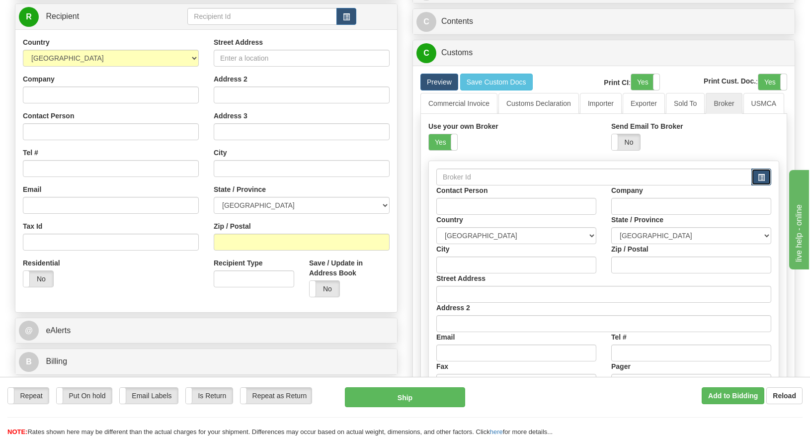
click at [761, 175] on span "button" at bounding box center [761, 177] width 7 height 6
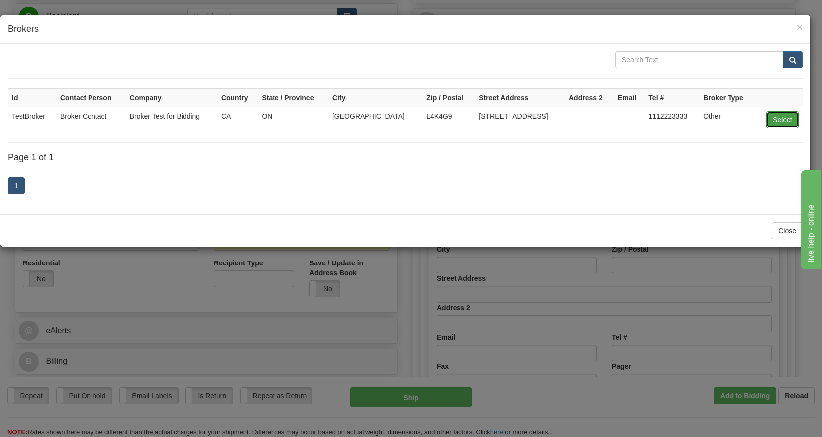
click at [774, 117] on button "Select" at bounding box center [782, 119] width 32 height 17
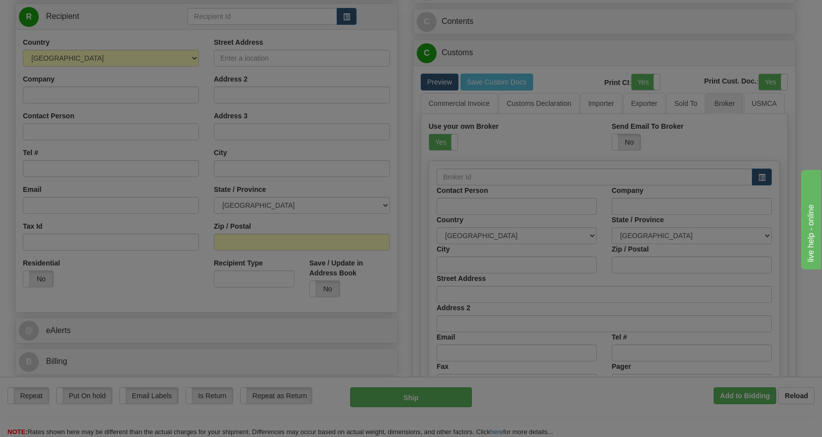
type input "TestBroker"
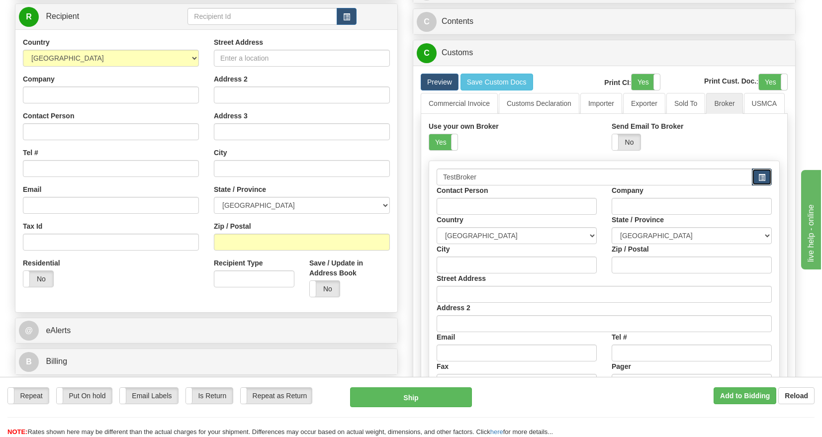
type input "Broker Contact"
type input "Broker Test for Bidding"
type input "[GEOGRAPHIC_DATA]"
type input "L4K4G9"
type input "[STREET_ADDRESS]"
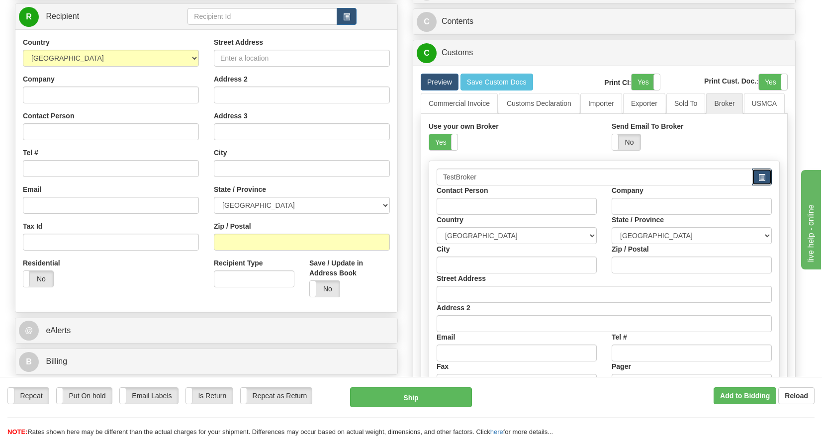
type input "1112223333"
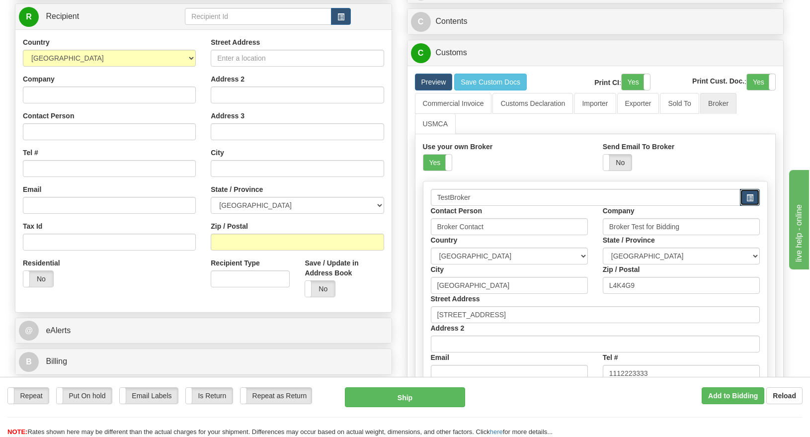
select select "ON"
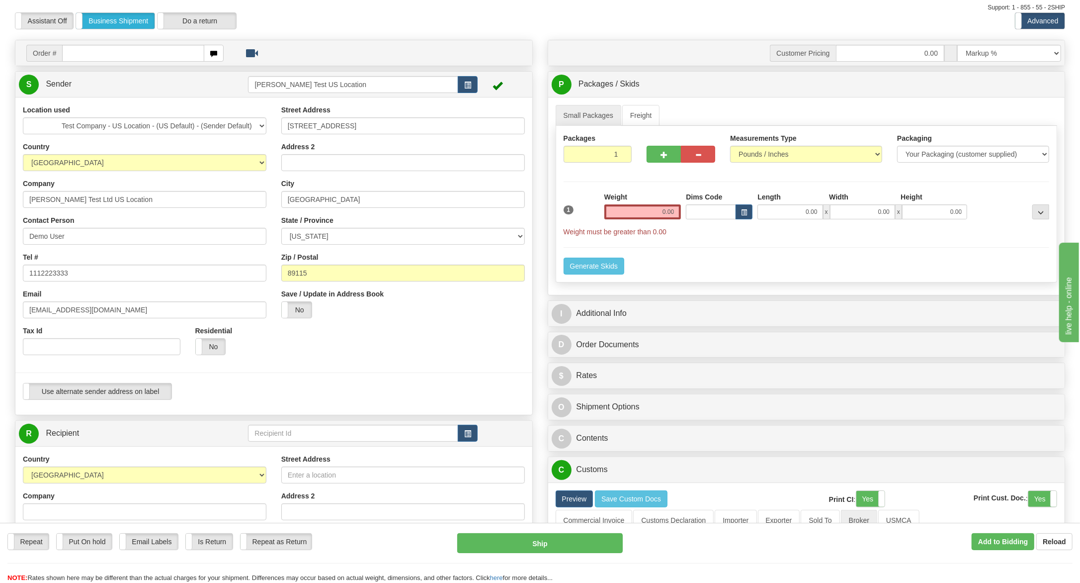
scroll to position [0, 0]
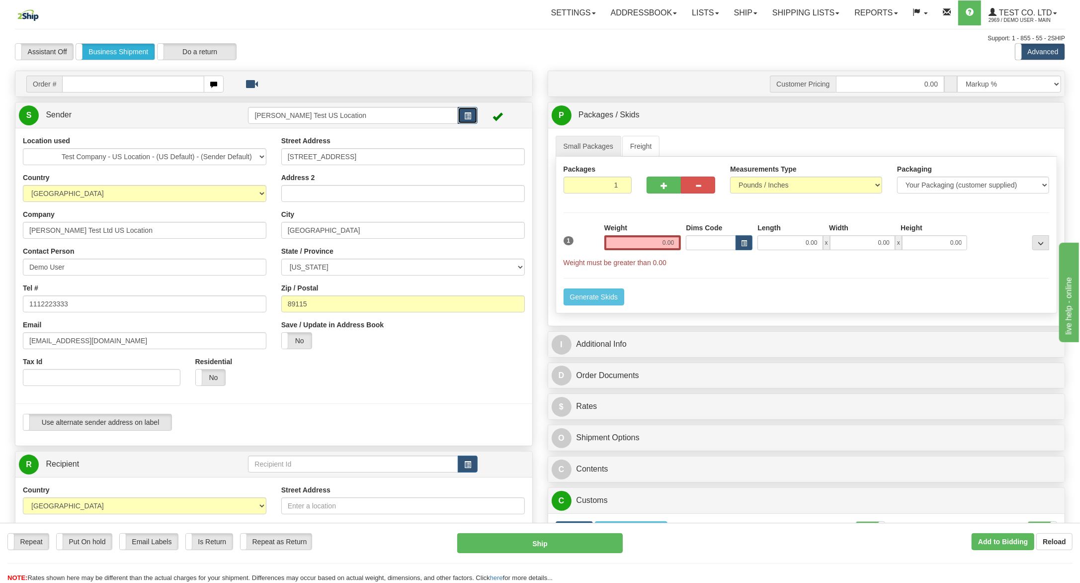
click at [471, 120] on button "button" at bounding box center [468, 115] width 20 height 17
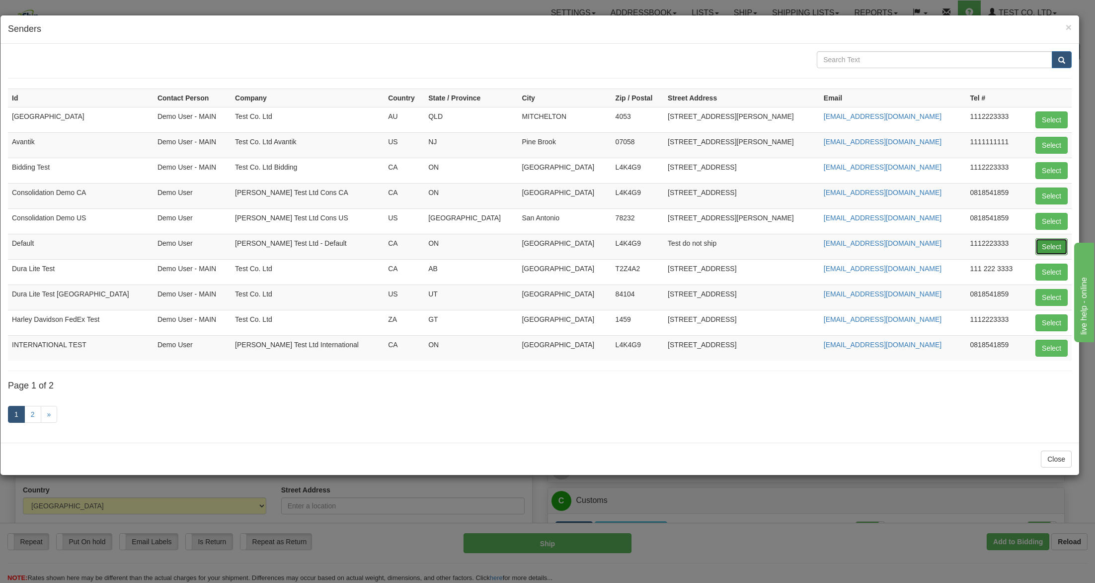
click at [810, 251] on button "Select" at bounding box center [1052, 246] width 32 height 17
type input "Default"
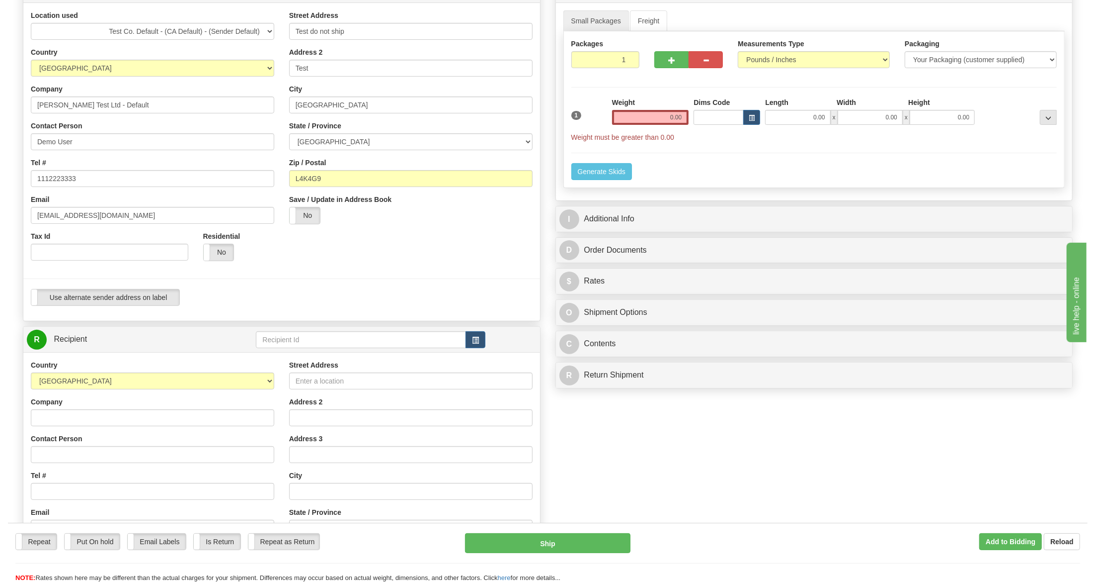
scroll to position [298, 0]
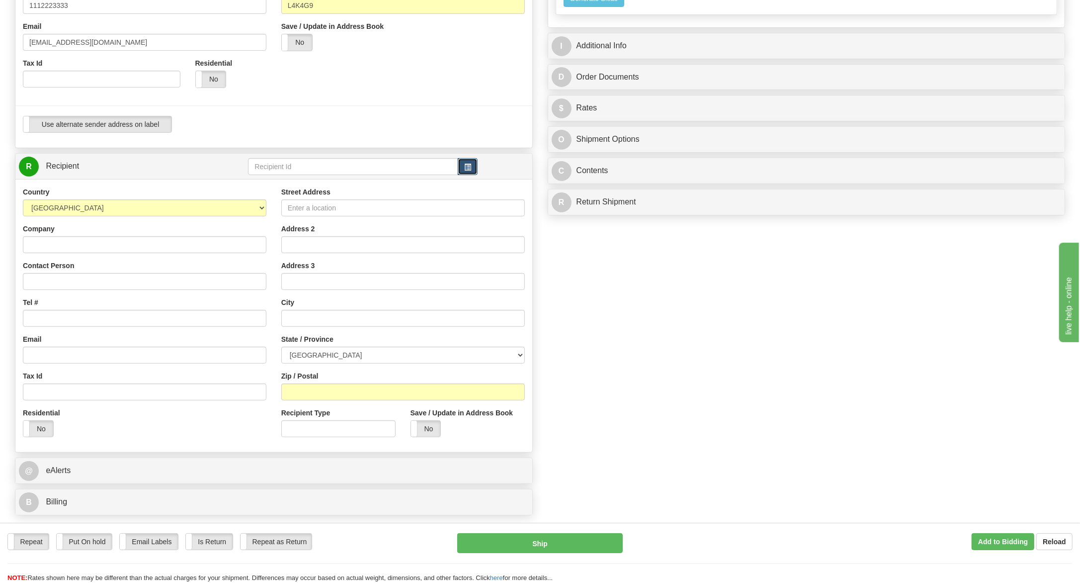
click at [473, 174] on button "button" at bounding box center [468, 166] width 20 height 17
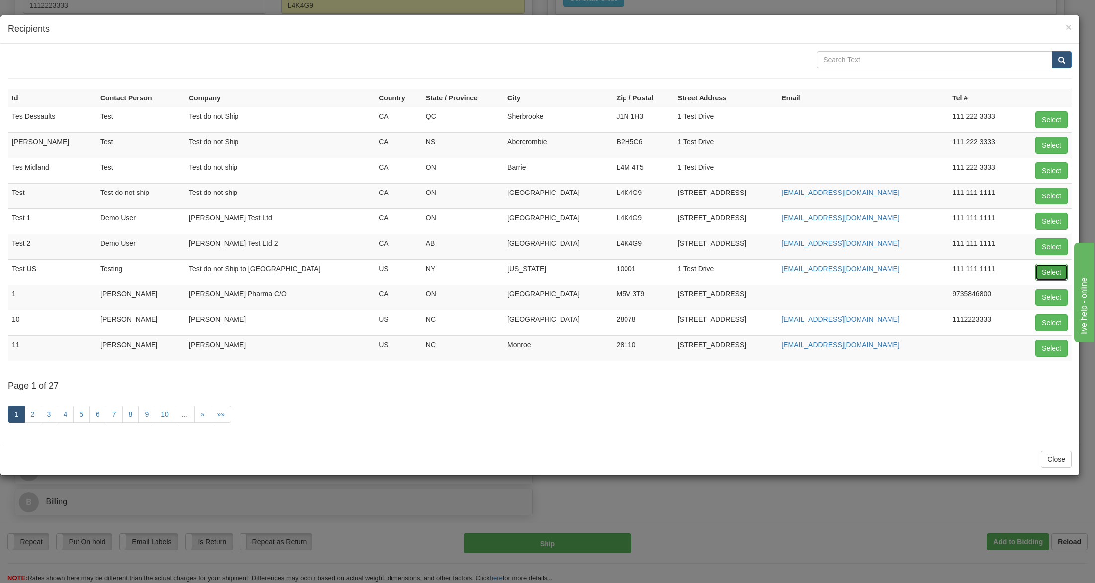
click at [810, 267] on button "Select" at bounding box center [1052, 271] width 32 height 17
type input "Test US"
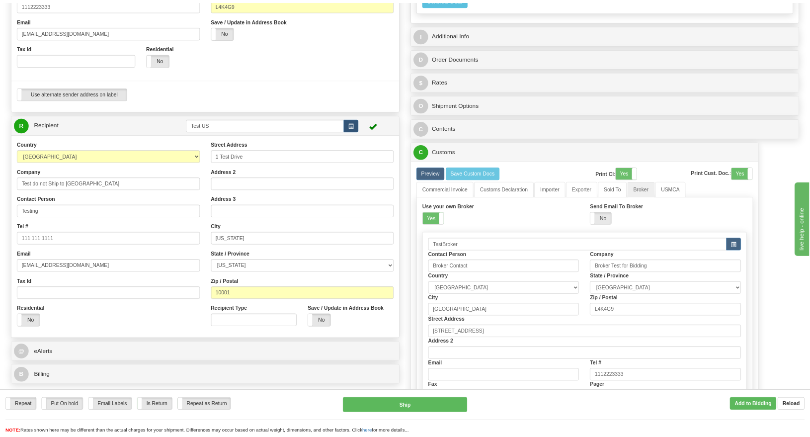
scroll to position [0, 0]
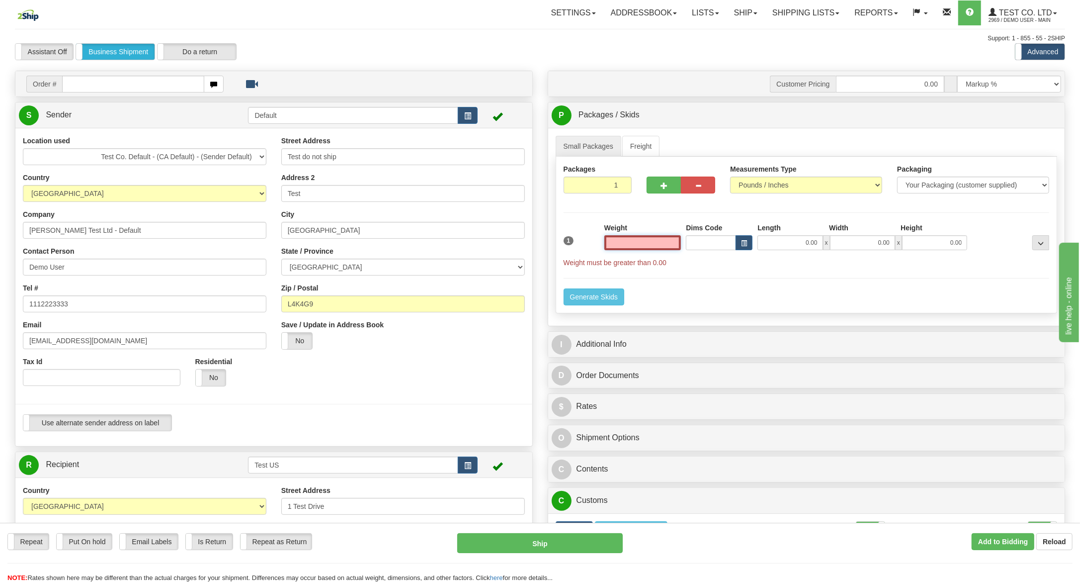
drag, startPoint x: 661, startPoint y: 246, endPoint x: 671, endPoint y: 251, distance: 10.4
click at [661, 246] on input "text" at bounding box center [642, 242] width 77 height 15
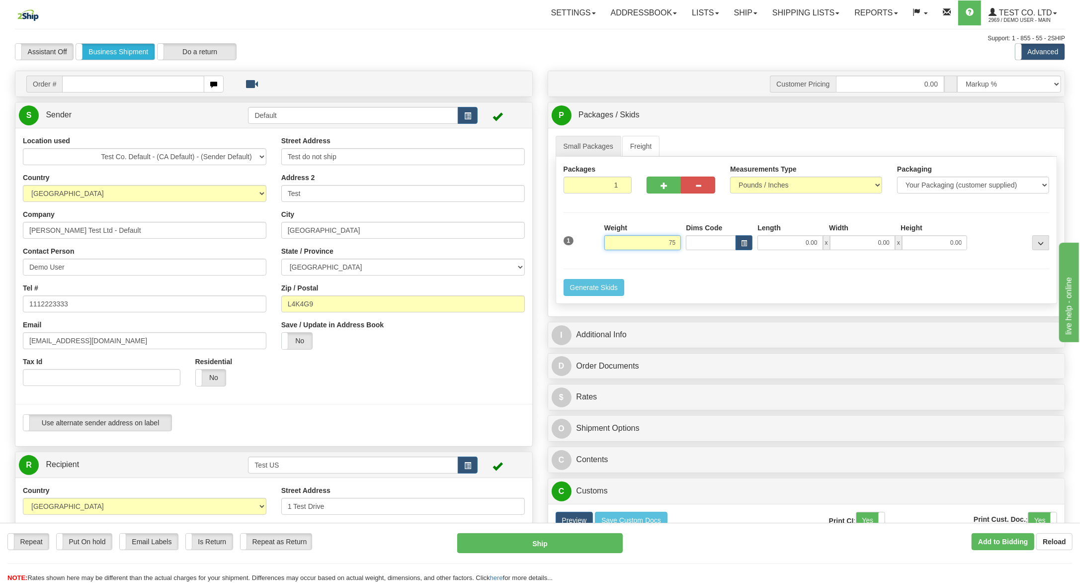
type input "7"
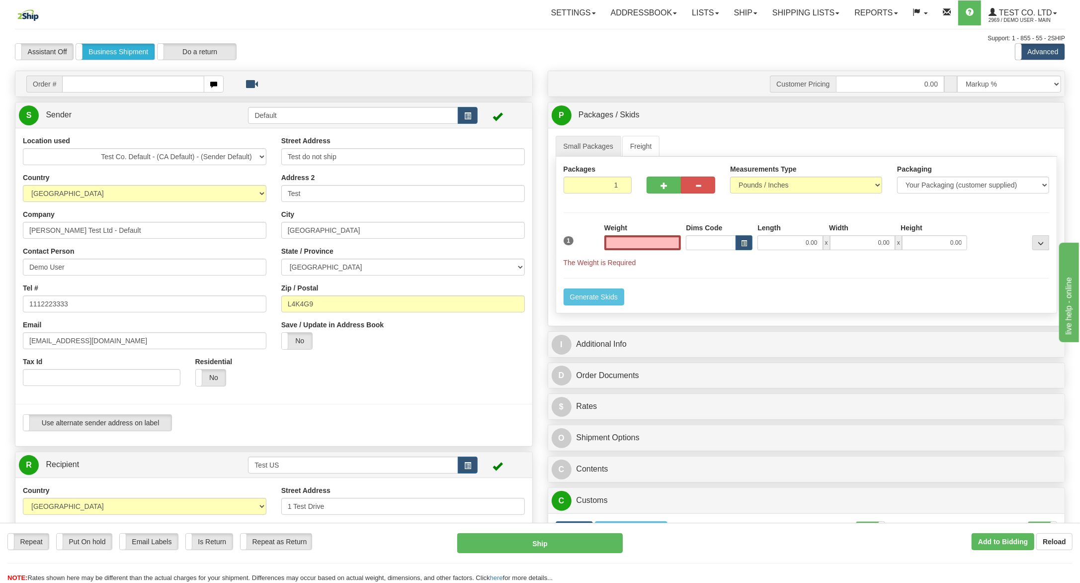
type input "0.00"
click at [637, 131] on div "Small Packages Freight Packages 1 1 Measurements Type" at bounding box center [806, 227] width 517 height 198
click at [632, 152] on link "Freight" at bounding box center [641, 146] width 38 height 21
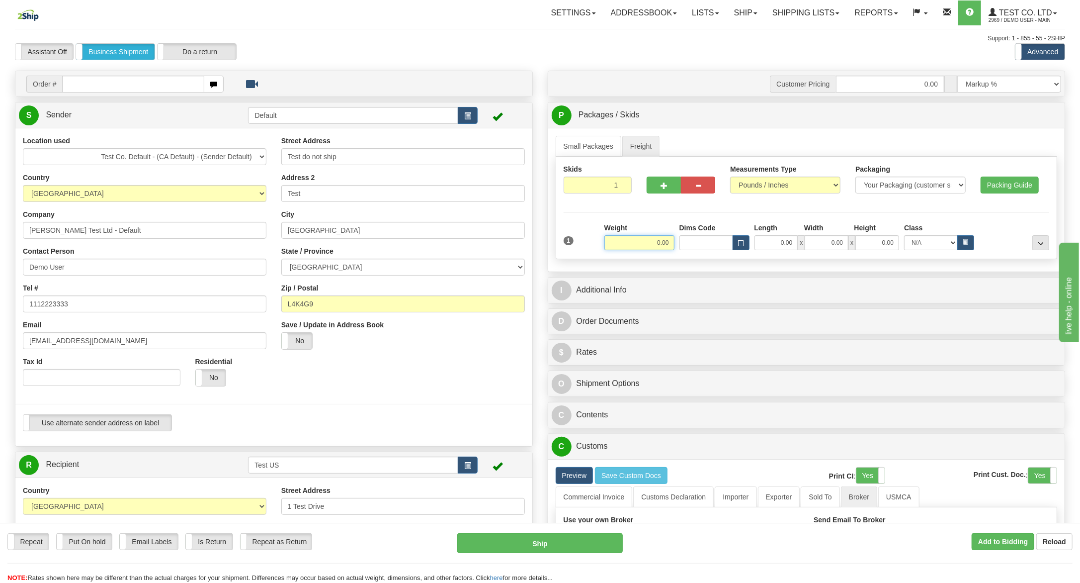
click at [639, 238] on input "0.00" at bounding box center [639, 242] width 70 height 15
type input "750.00"
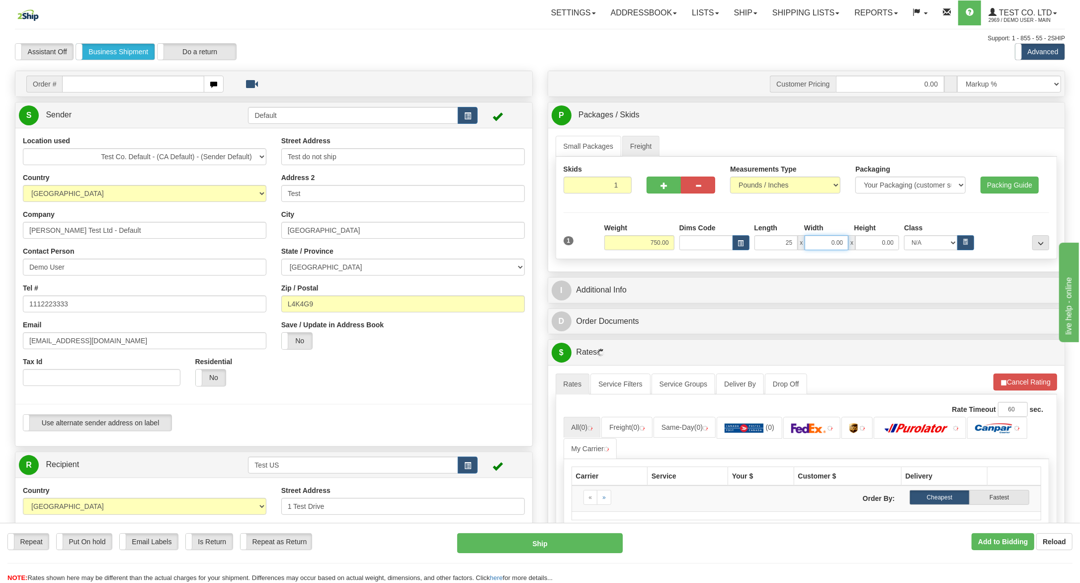
type input "25.00"
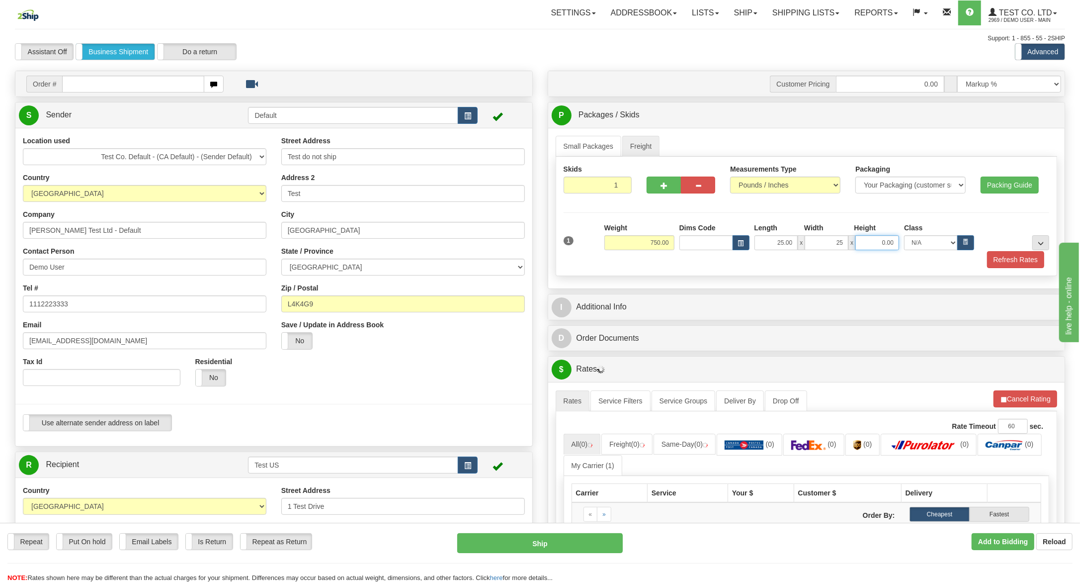
type input "25.00"
click at [810, 244] on button "button" at bounding box center [965, 242] width 17 height 15
select select "50.0"
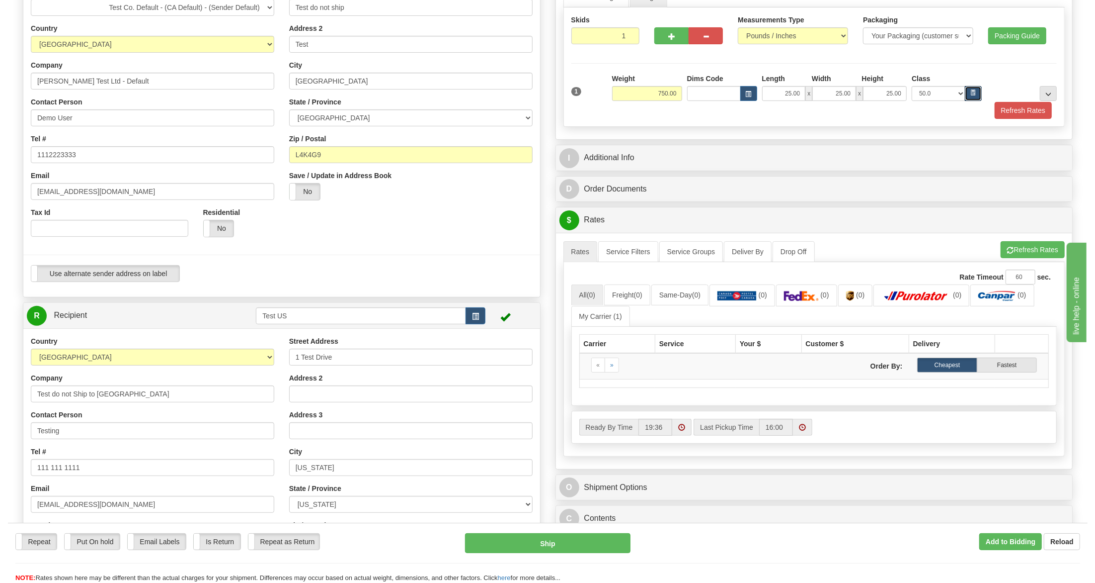
scroll to position [447, 0]
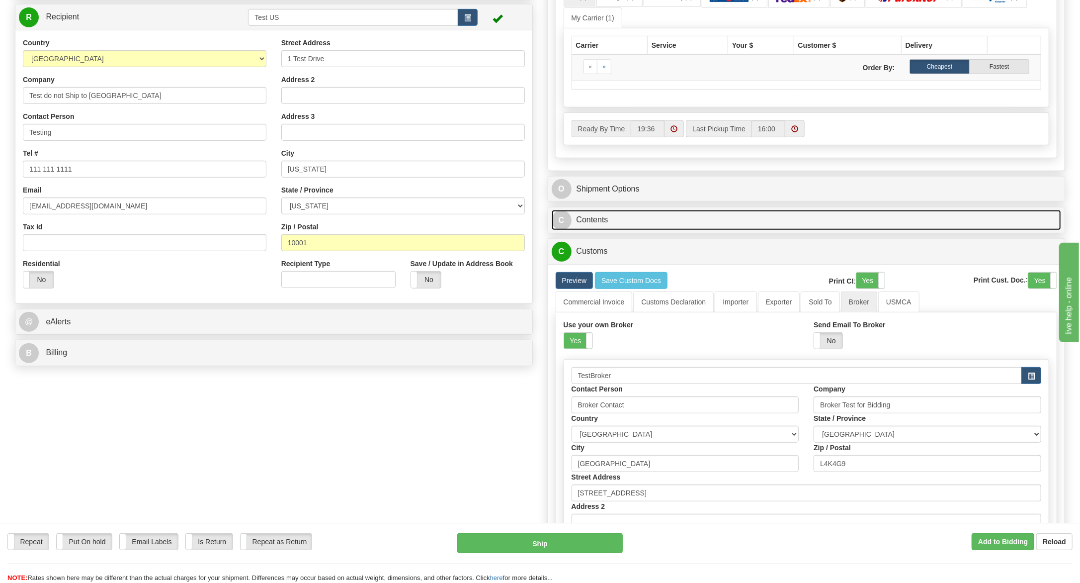
click at [679, 222] on link "C Contents" at bounding box center [807, 220] width 510 height 20
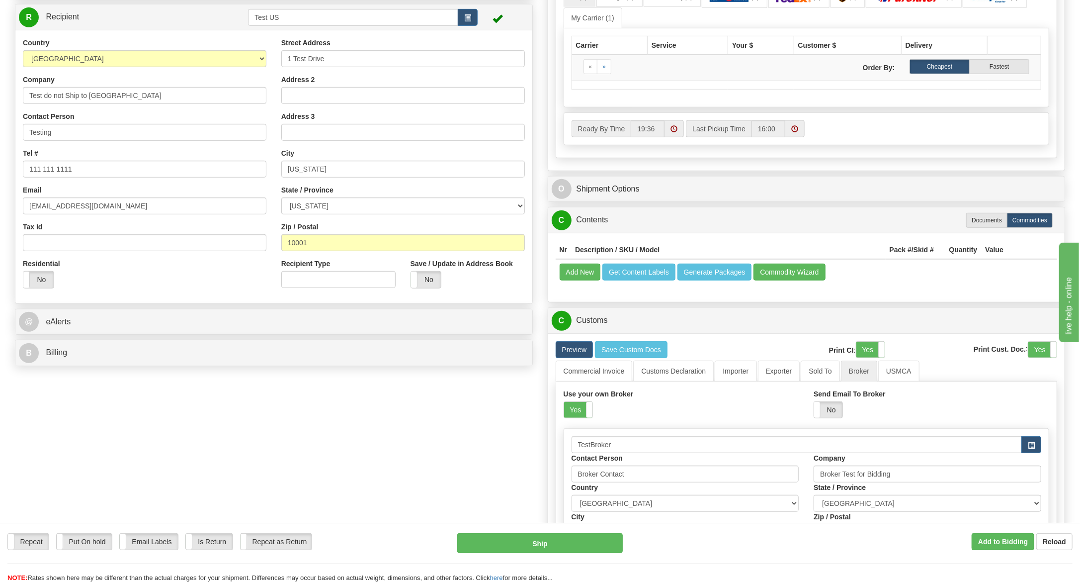
click at [589, 284] on td "Add New Get Content Labels Generate Packages Commodity Wizard" at bounding box center [807, 271] width 502 height 25
click at [569, 280] on button "Add New" at bounding box center [580, 271] width 41 height 17
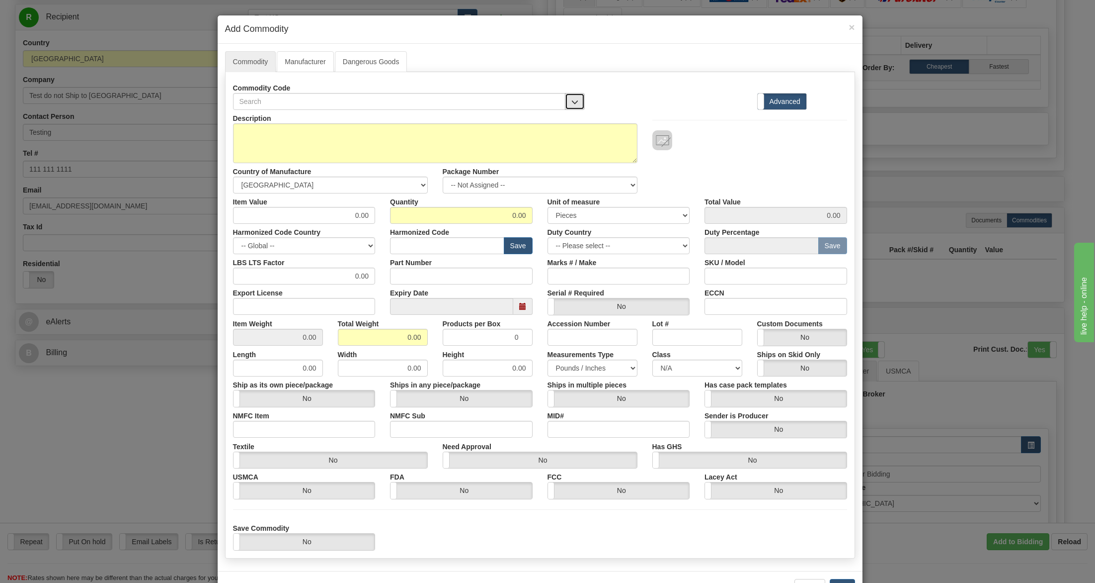
click at [576, 102] on button "button" at bounding box center [575, 101] width 20 height 17
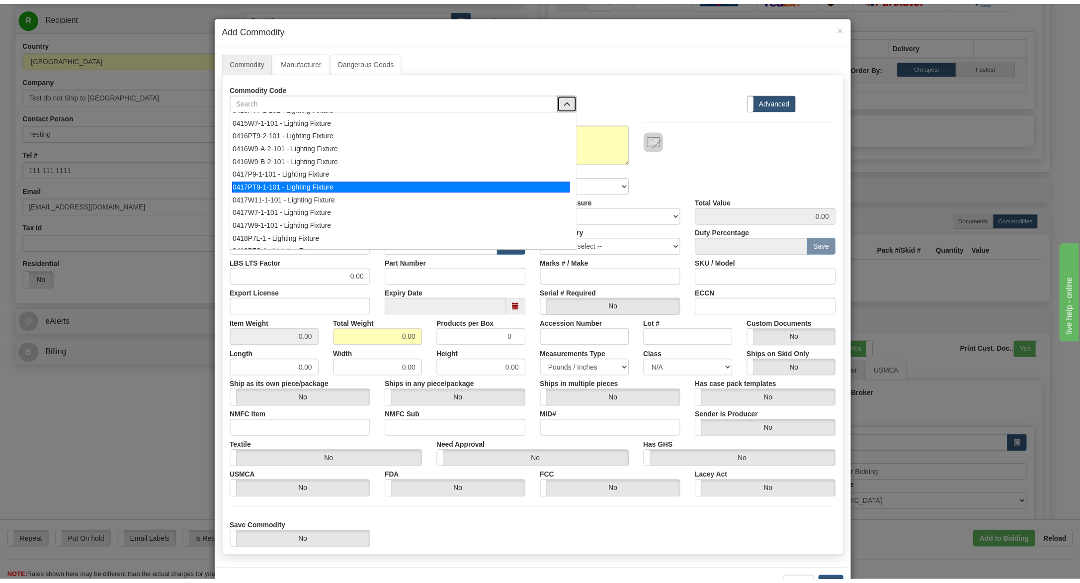
scroll to position [397, 0]
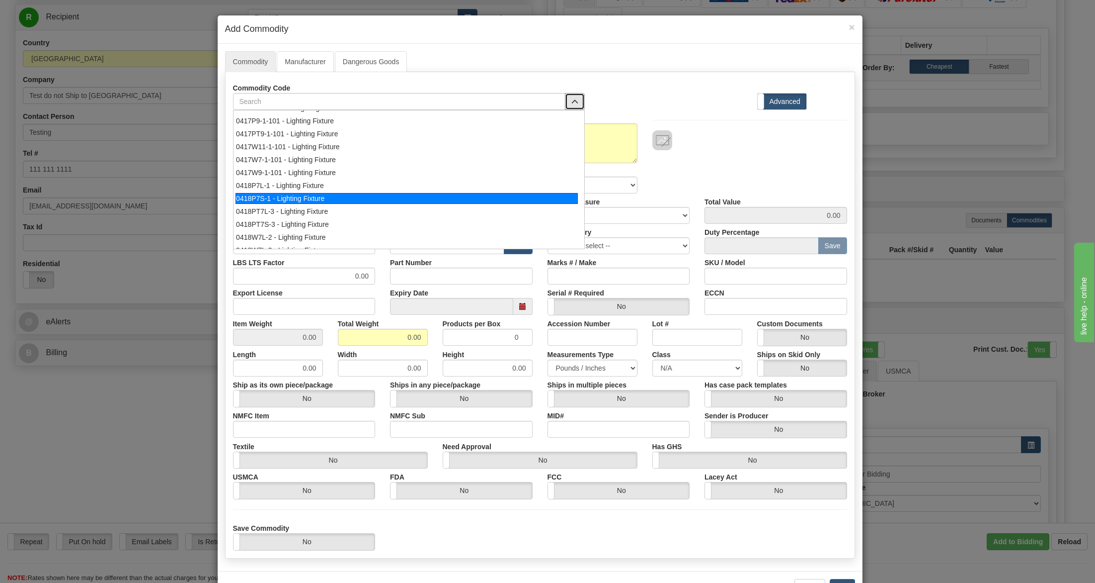
click at [329, 201] on div "0418P7S-1 - Lighting Fixture" at bounding box center [407, 198] width 342 height 11
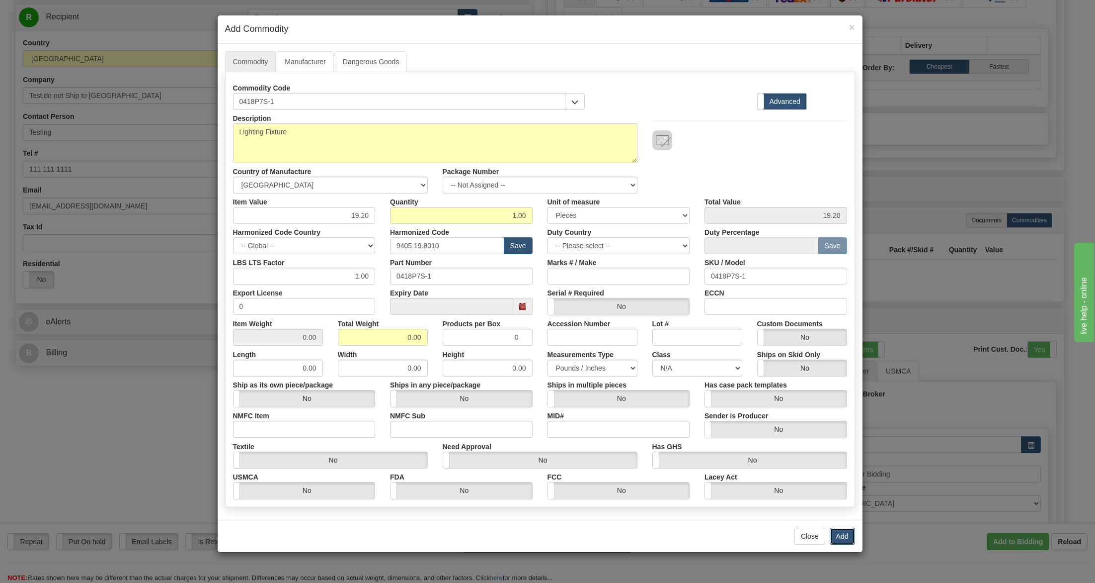
click at [810, 436] on button "Add" at bounding box center [842, 535] width 25 height 17
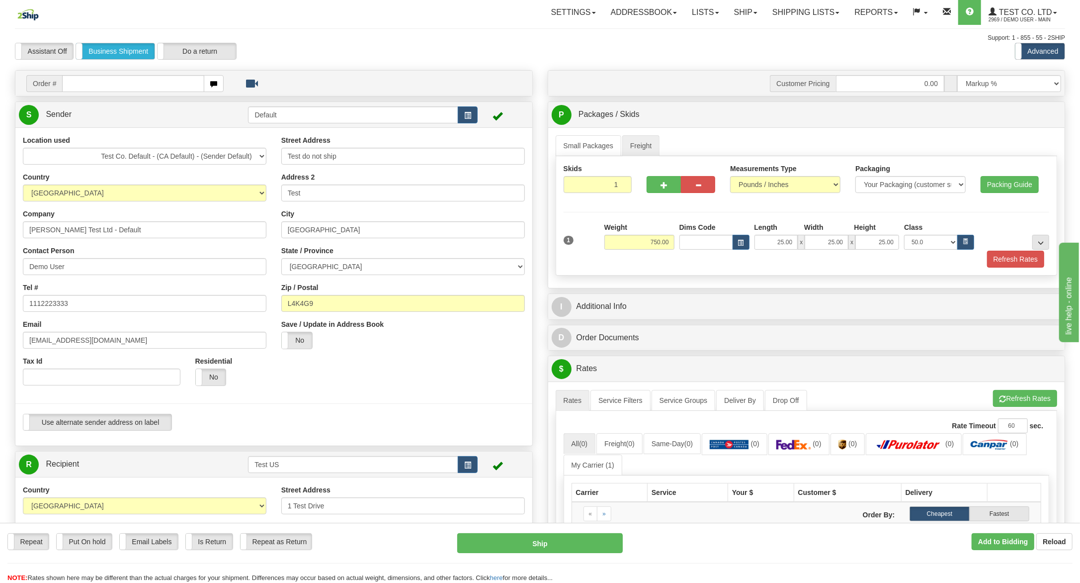
scroll to position [0, 0]
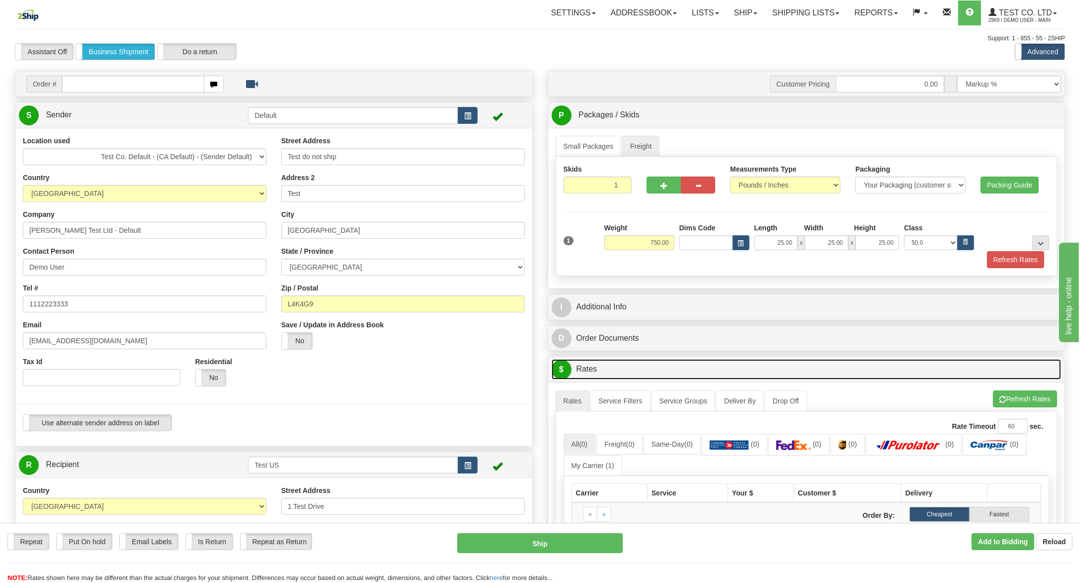
drag, startPoint x: 701, startPoint y: 372, endPoint x: 709, endPoint y: 371, distance: 8.0
click at [700, 373] on link "$ Rates" at bounding box center [807, 369] width 510 height 20
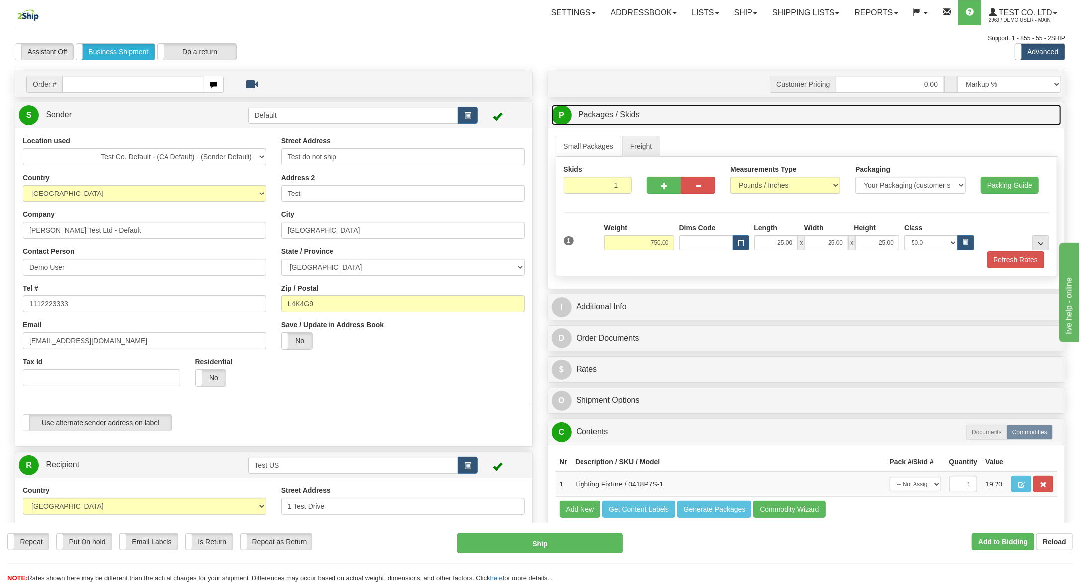
click at [606, 121] on link "P Packages / Skids 1 Packages - Weight: 0.00 Lbs 1 Skids - Weight: NaN Lbs" at bounding box center [807, 115] width 510 height 20
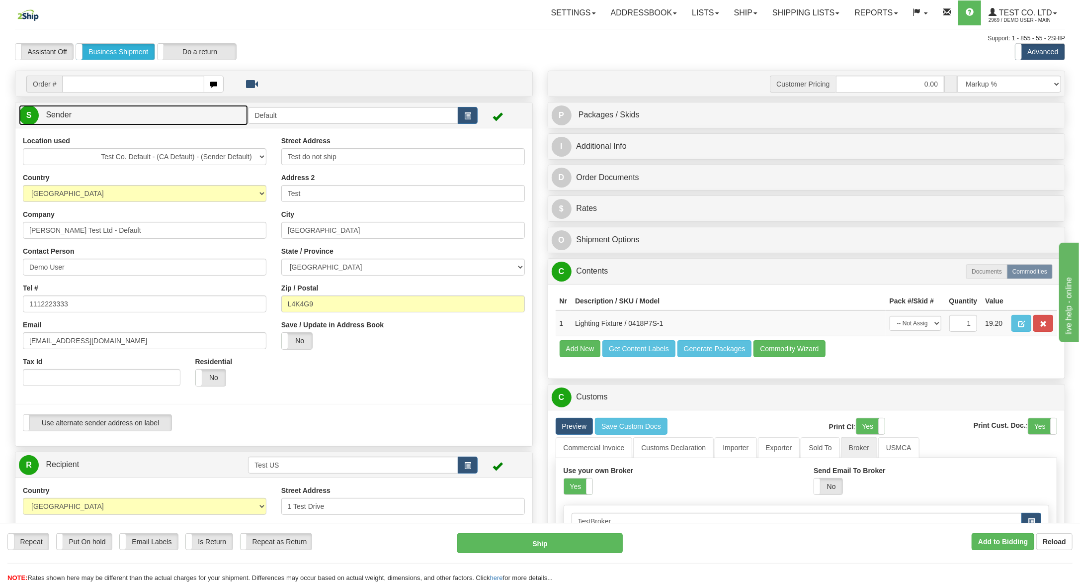
click at [169, 125] on link "S Sender" at bounding box center [133, 115] width 229 height 20
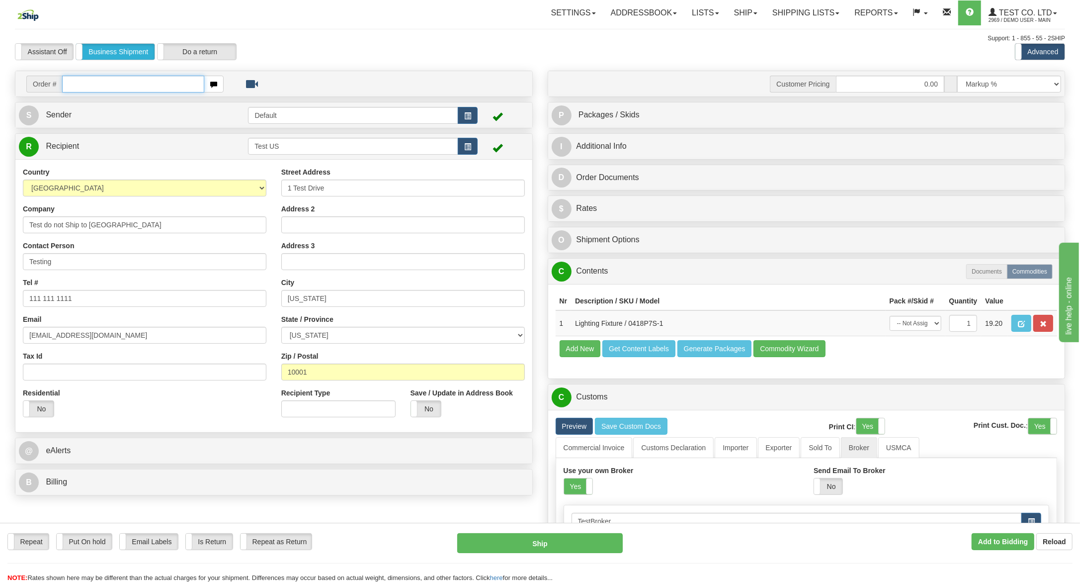
drag, startPoint x: 179, startPoint y: 92, endPoint x: 177, endPoint y: 107, distance: 15.0
click at [179, 92] on div "Order #" at bounding box center [124, 84] width 197 height 17
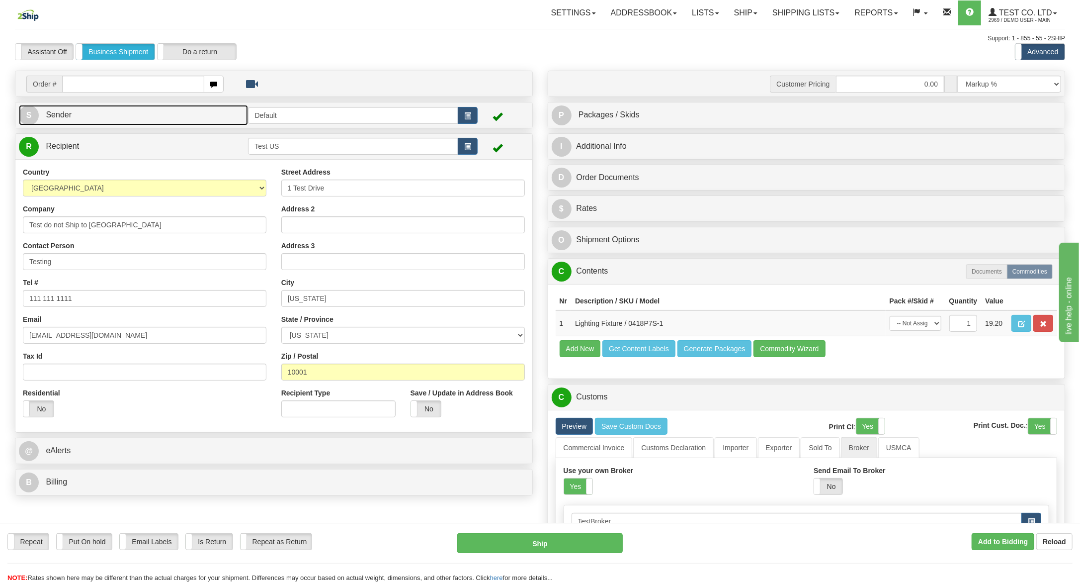
click at [177, 113] on link "S Sender" at bounding box center [133, 115] width 229 height 20
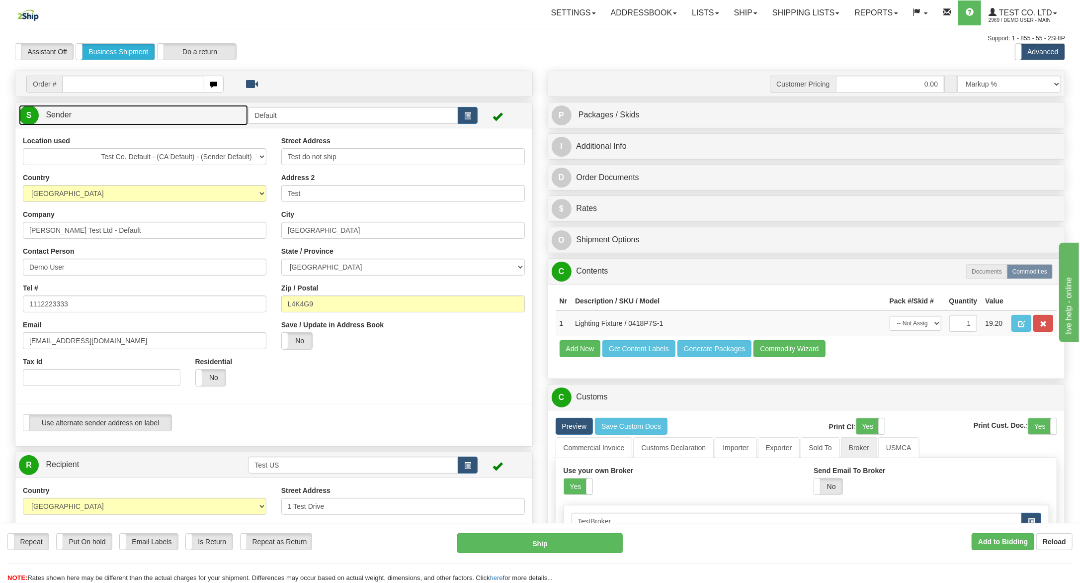
click at [179, 116] on link "S Sender" at bounding box center [133, 115] width 229 height 20
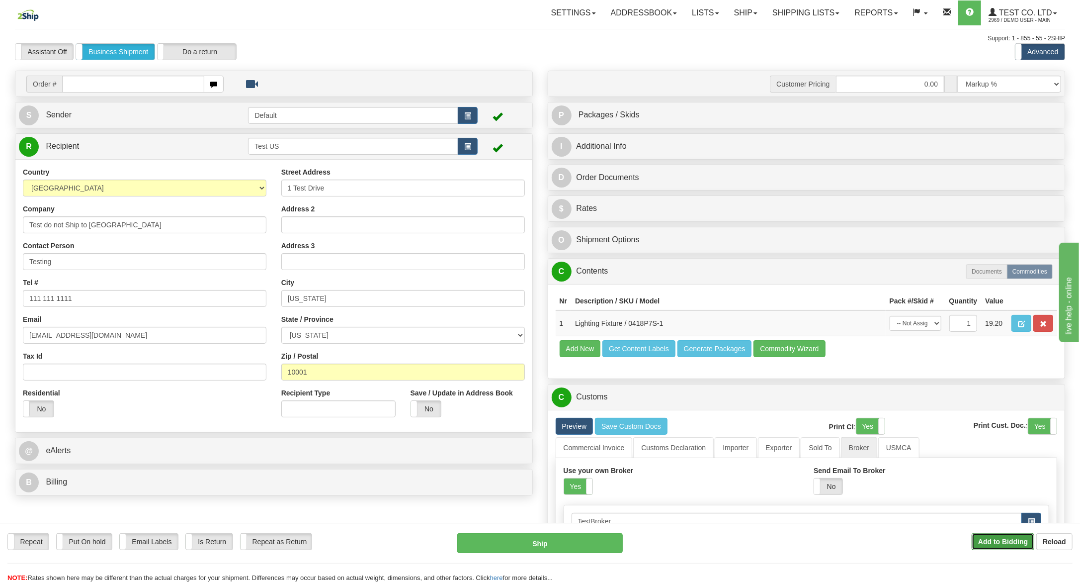
click at [810, 436] on b "Add to Bidding" at bounding box center [1003, 541] width 50 height 8
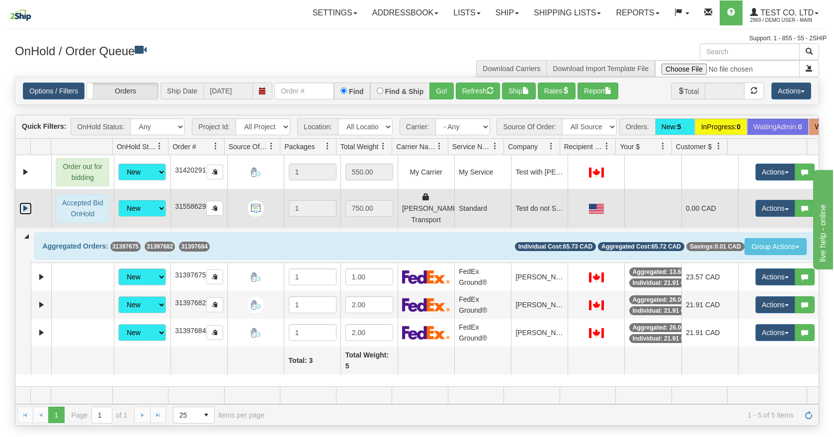
click at [24, 215] on link "Expand" at bounding box center [25, 208] width 12 height 12
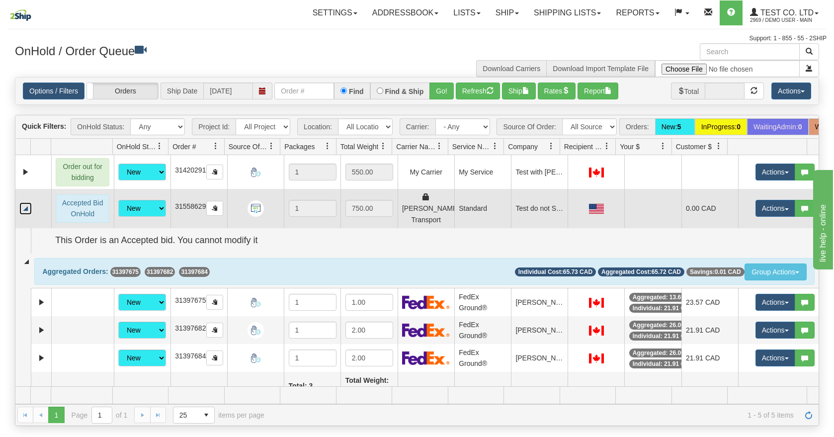
click at [24, 215] on link "Collapse" at bounding box center [25, 208] width 12 height 12
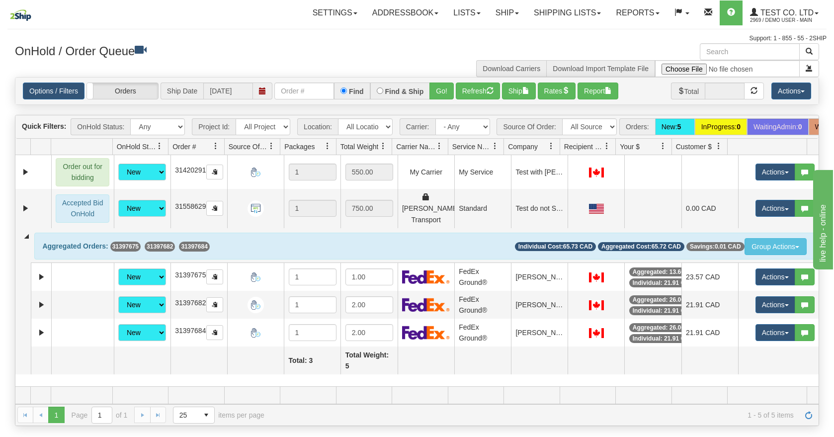
drag, startPoint x: 169, startPoint y: 55, endPoint x: 286, endPoint y: 164, distance: 159.7
click at [170, 55] on h3 "OnHold / Order Queue" at bounding box center [212, 50] width 395 height 14
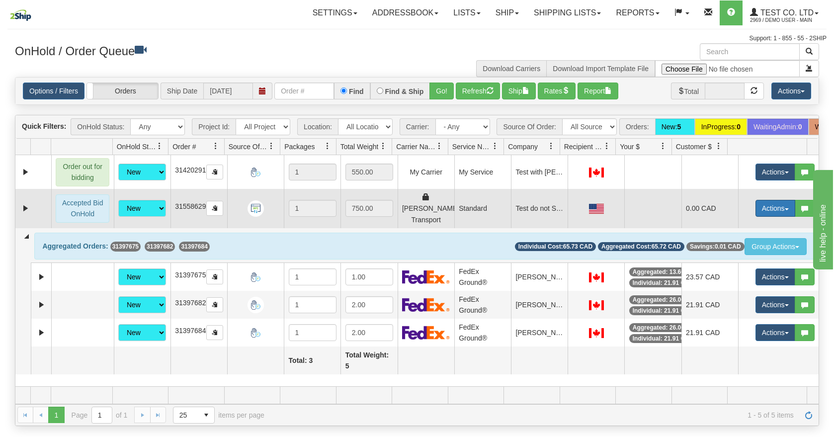
click at [762, 217] on button "Actions" at bounding box center [775, 208] width 40 height 17
click at [729, 257] on span "Ship" at bounding box center [730, 253] width 21 height 8
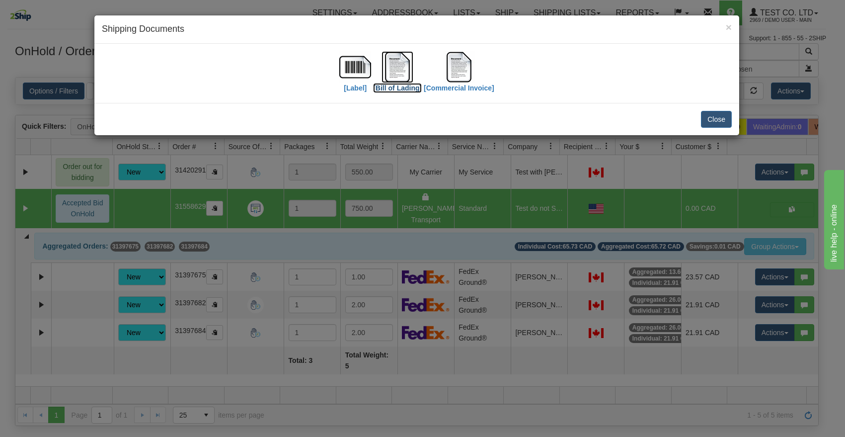
click at [399, 70] on img at bounding box center [398, 67] width 32 height 32
click at [462, 67] on img at bounding box center [459, 67] width 32 height 32
click at [711, 118] on button "Close" at bounding box center [716, 119] width 31 height 17
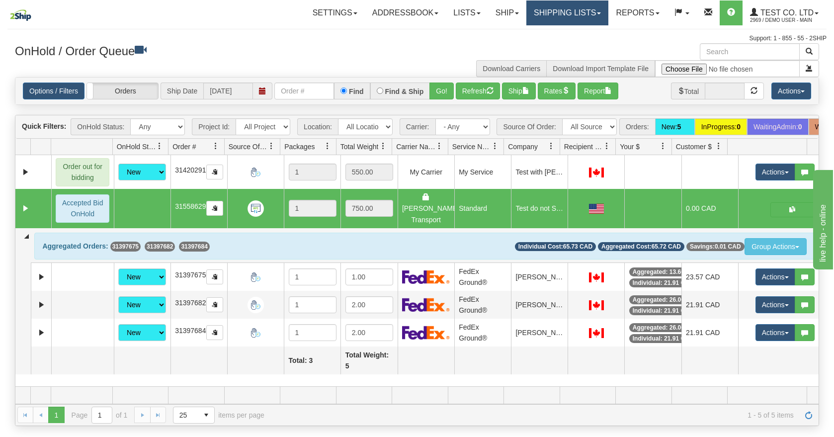
click at [567, 18] on link "Shipping lists" at bounding box center [567, 12] width 82 height 25
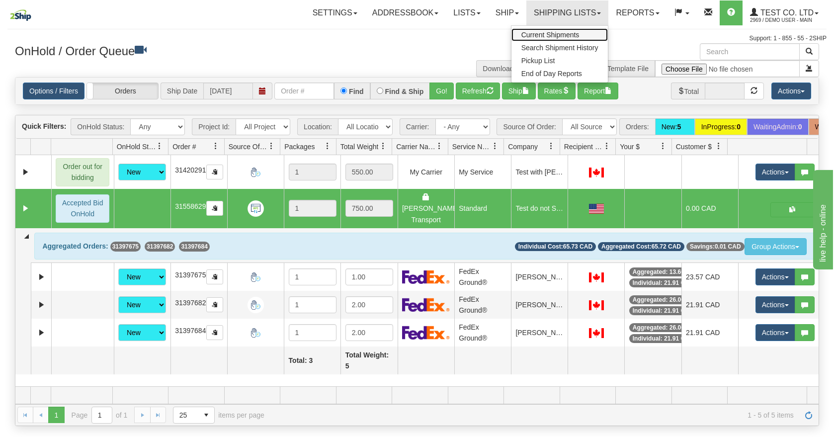
click at [543, 37] on span "Current Shipments" at bounding box center [550, 35] width 58 height 8
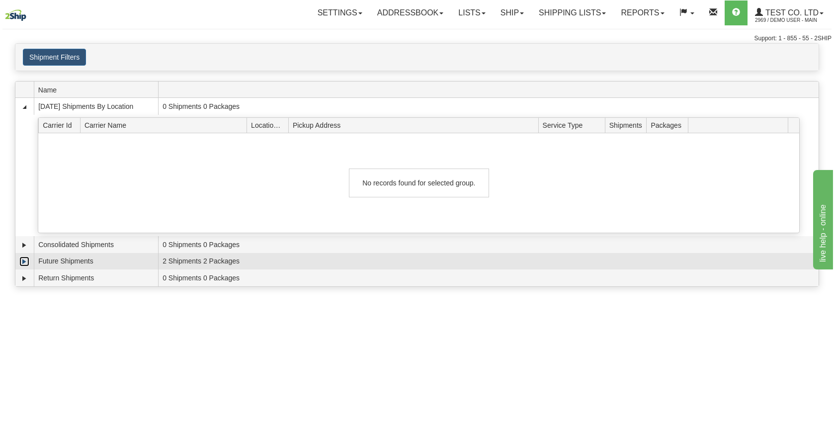
click at [29, 264] on link "Expand" at bounding box center [24, 261] width 10 height 10
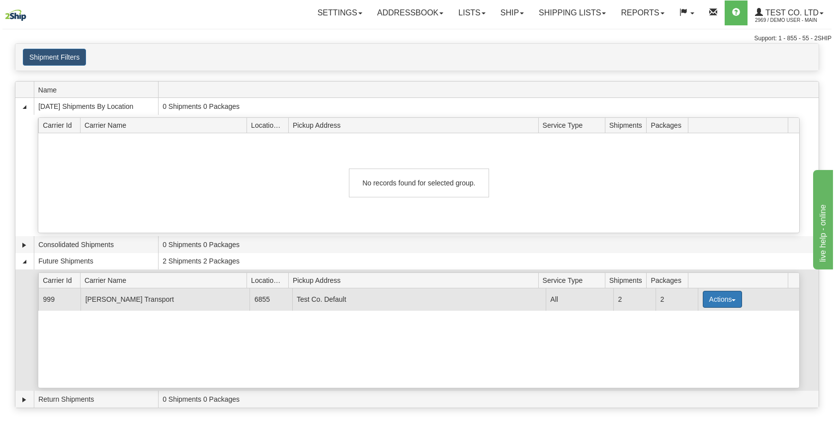
click at [730, 302] on button "Actions" at bounding box center [723, 299] width 40 height 17
click at [702, 320] on link "Details" at bounding box center [702, 318] width 80 height 13
